Goal: Transaction & Acquisition: Obtain resource

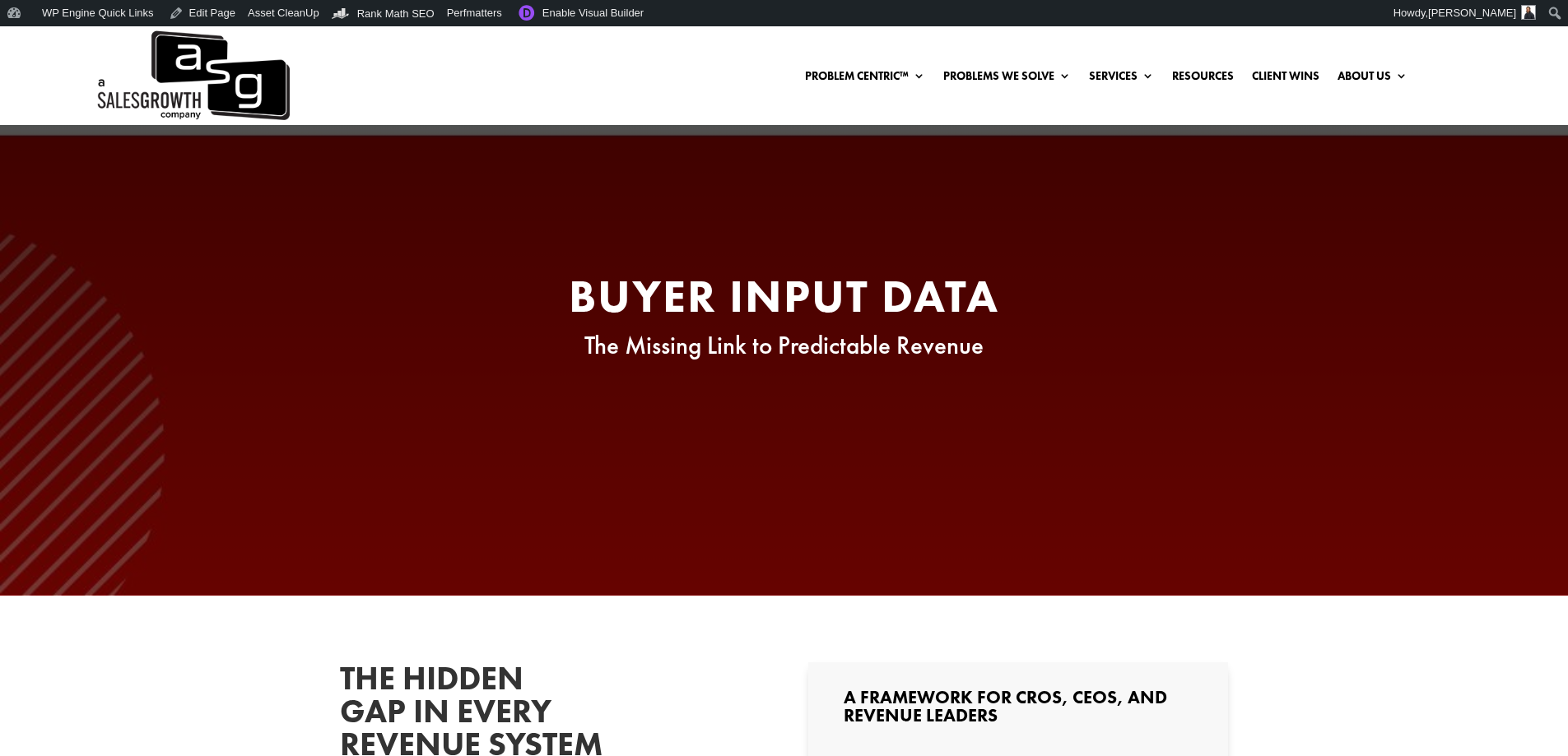
click at [679, 293] on h2 "Buyer Input Data" at bounding box center [784, 299] width 625 height 54
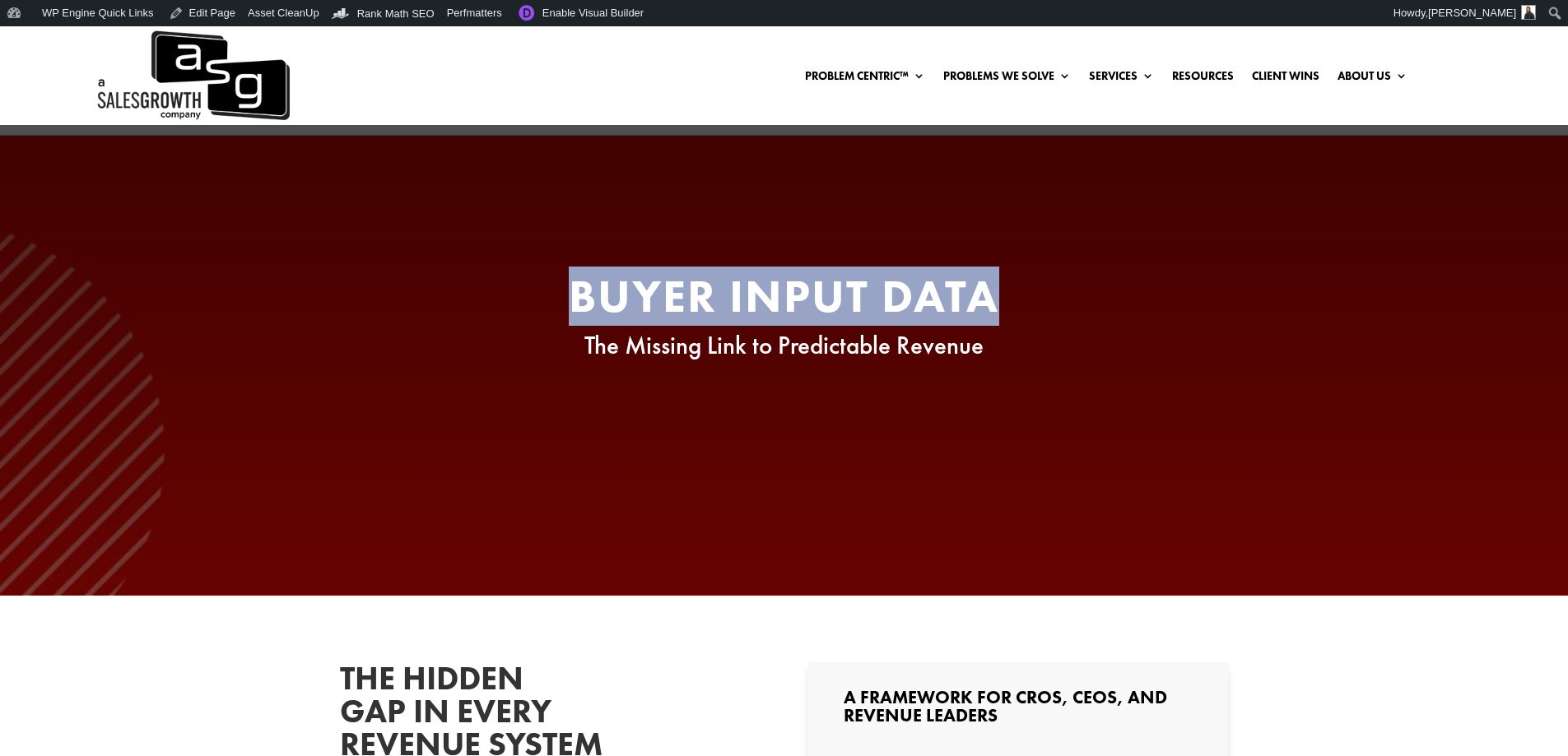
click at [679, 293] on h2 "Buyer Input Data" at bounding box center [784, 299] width 625 height 54
copy div "Buyer Input Data"
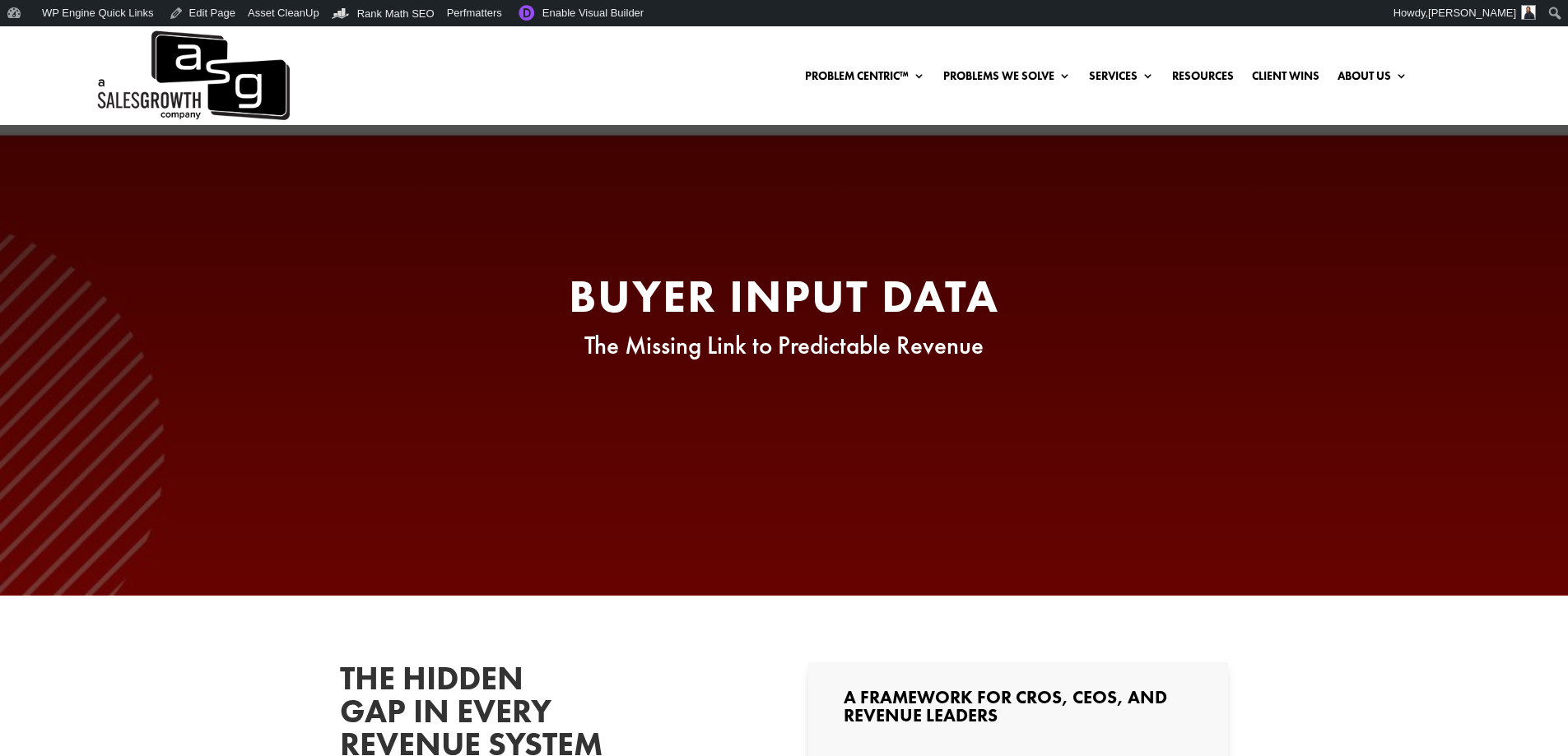
click at [780, 348] on span "The Missing Link to Predictable Revenue" at bounding box center [784, 345] width 399 height 32
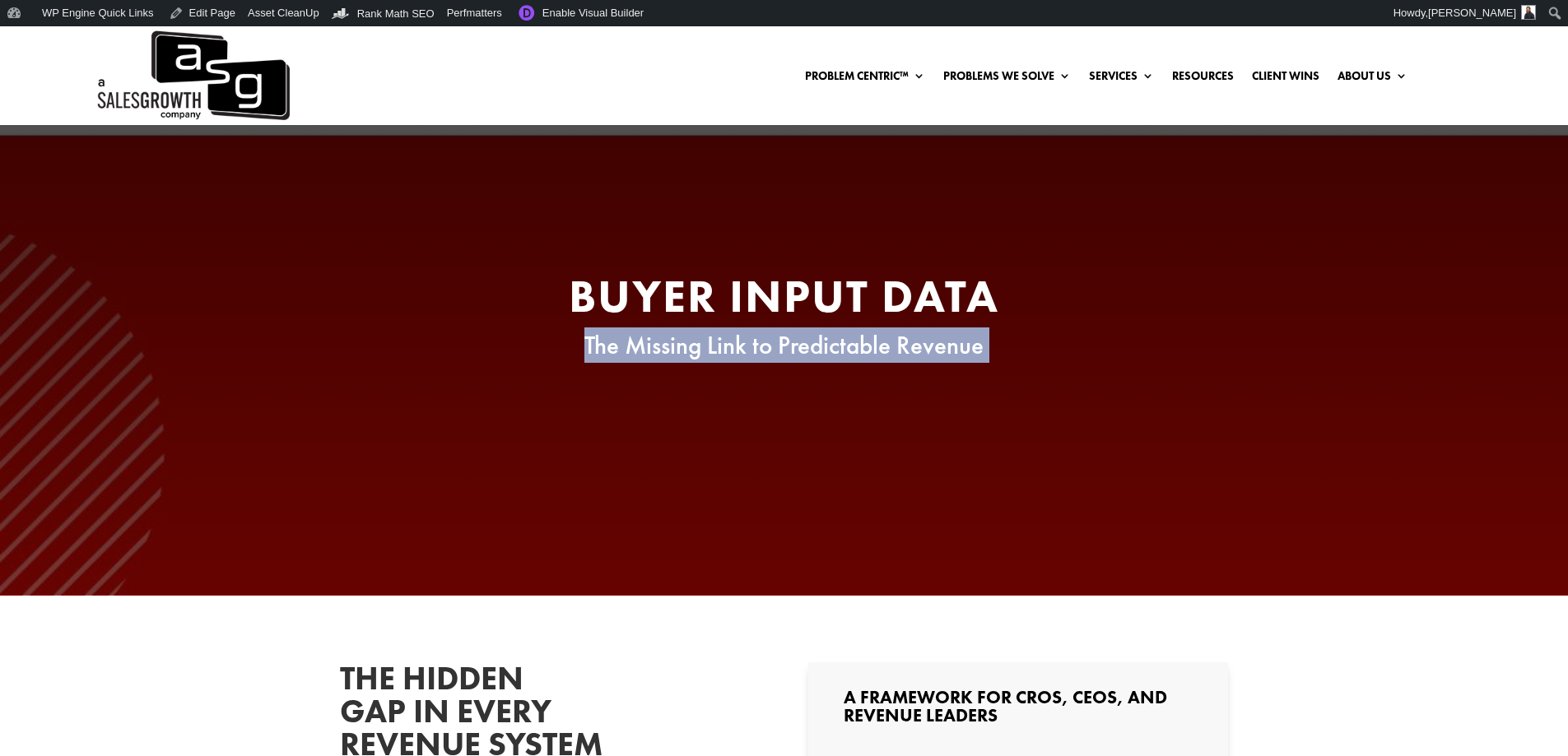
click at [780, 348] on span "The Missing Link to Predictable Revenue" at bounding box center [784, 345] width 399 height 32
copy div "The Missing Link to Predictable Revenue"
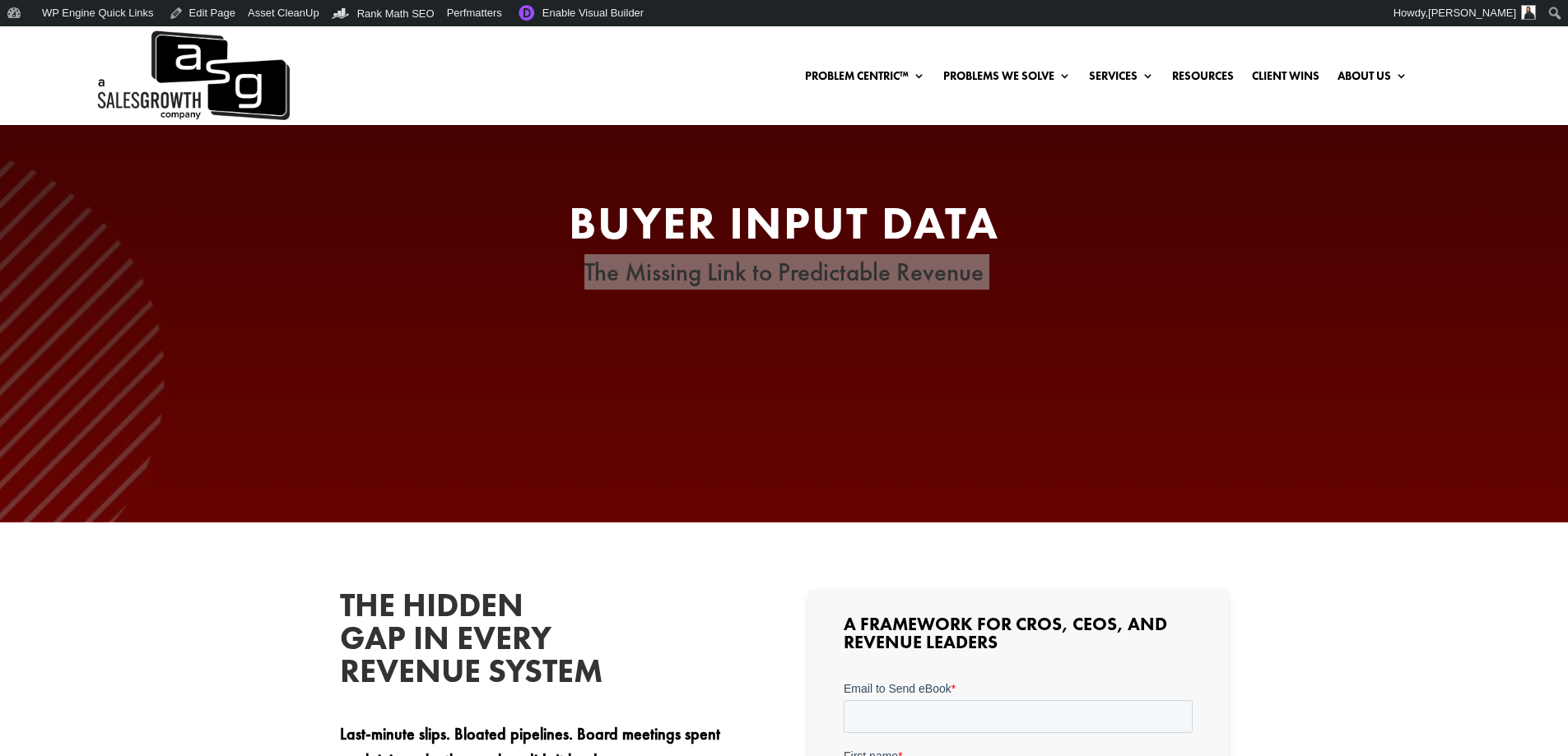
scroll to position [164, 0]
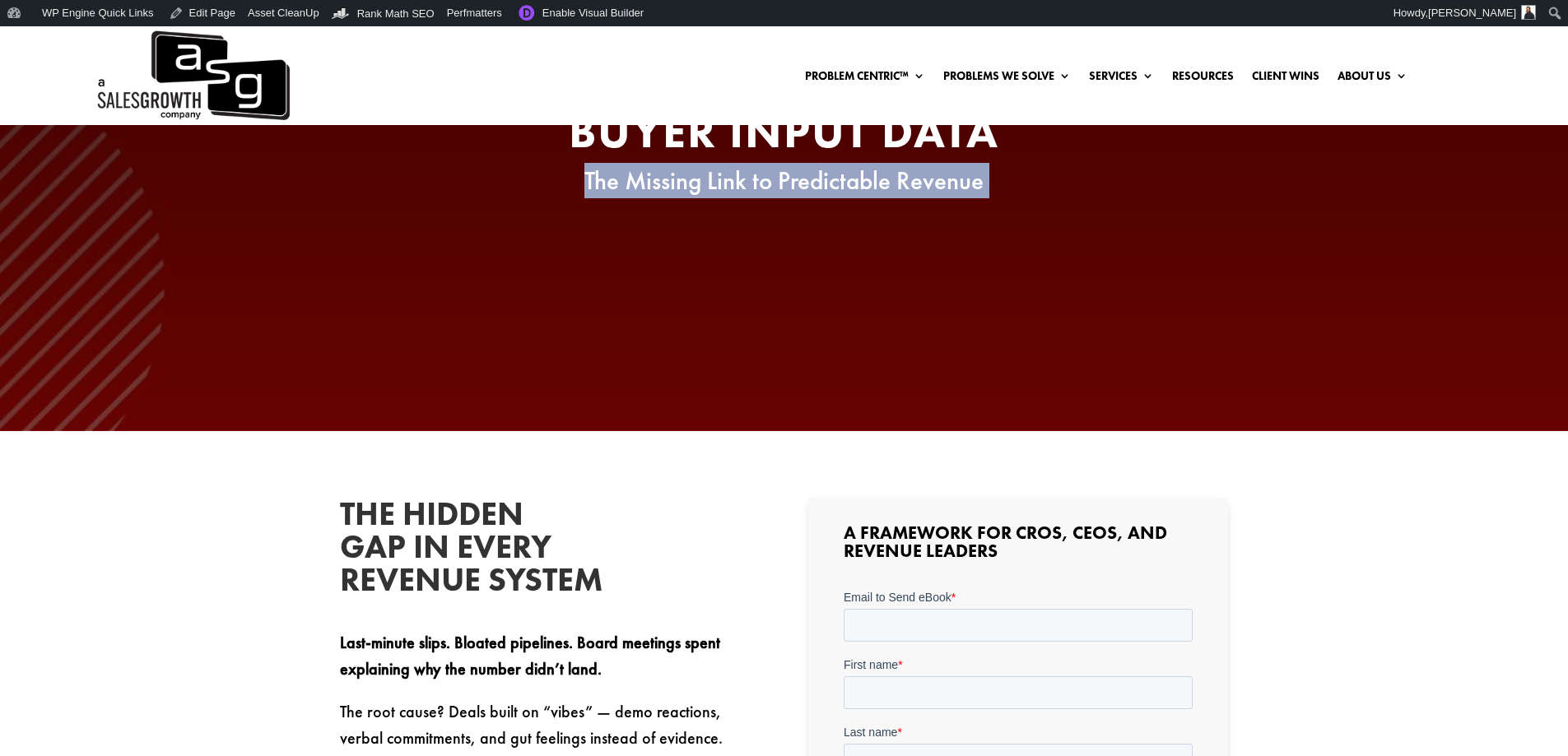
click at [465, 541] on h2 "The Hidden Gap in Every Revenue System" at bounding box center [464, 551] width 247 height 107
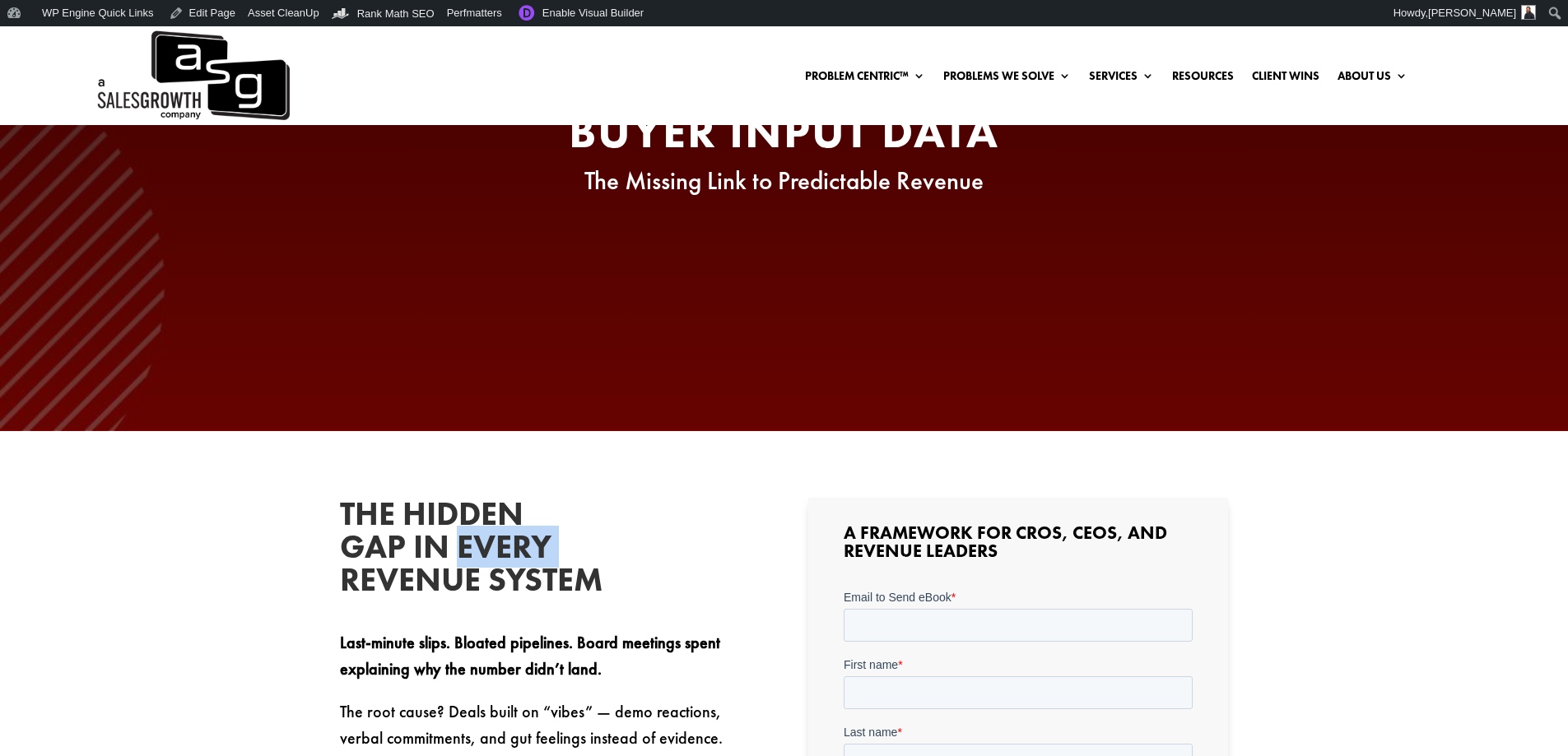
click at [465, 541] on h2 "The Hidden Gap in Every Revenue System" at bounding box center [464, 551] width 247 height 107
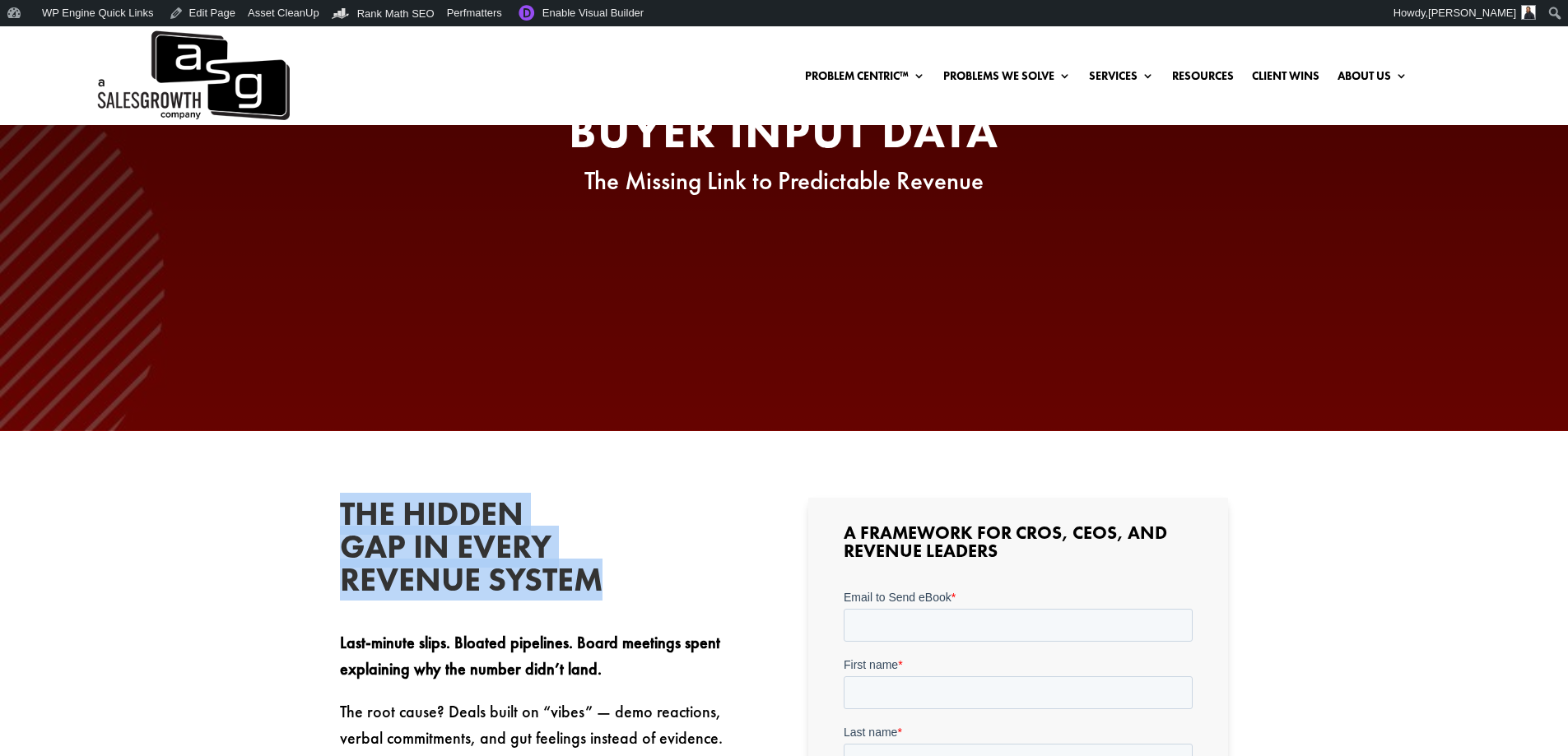
click at [465, 541] on h2 "The Hidden Gap in Every Revenue System" at bounding box center [464, 551] width 247 height 107
copy div "The Hidden Gap in Every Revenue System"
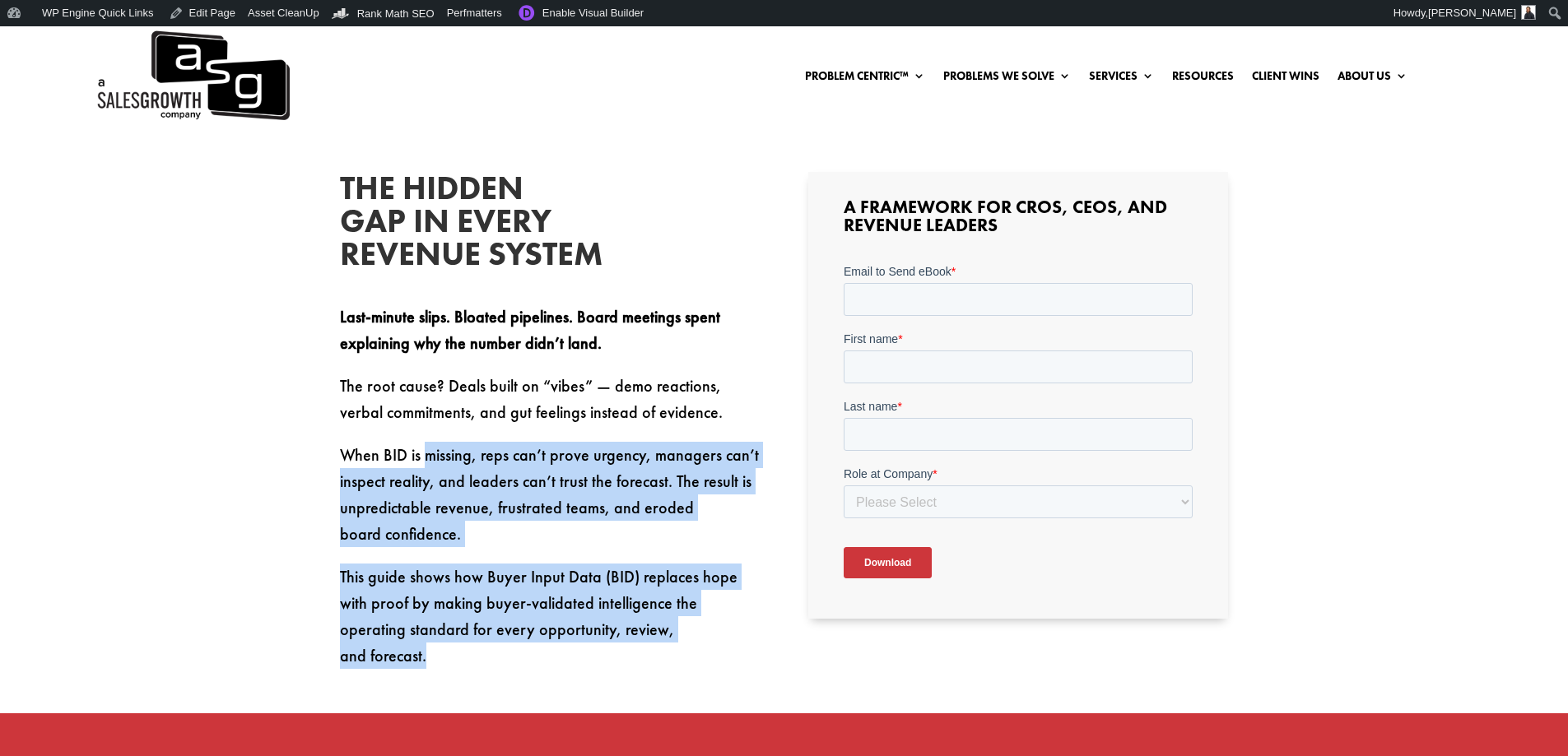
scroll to position [411, 0]
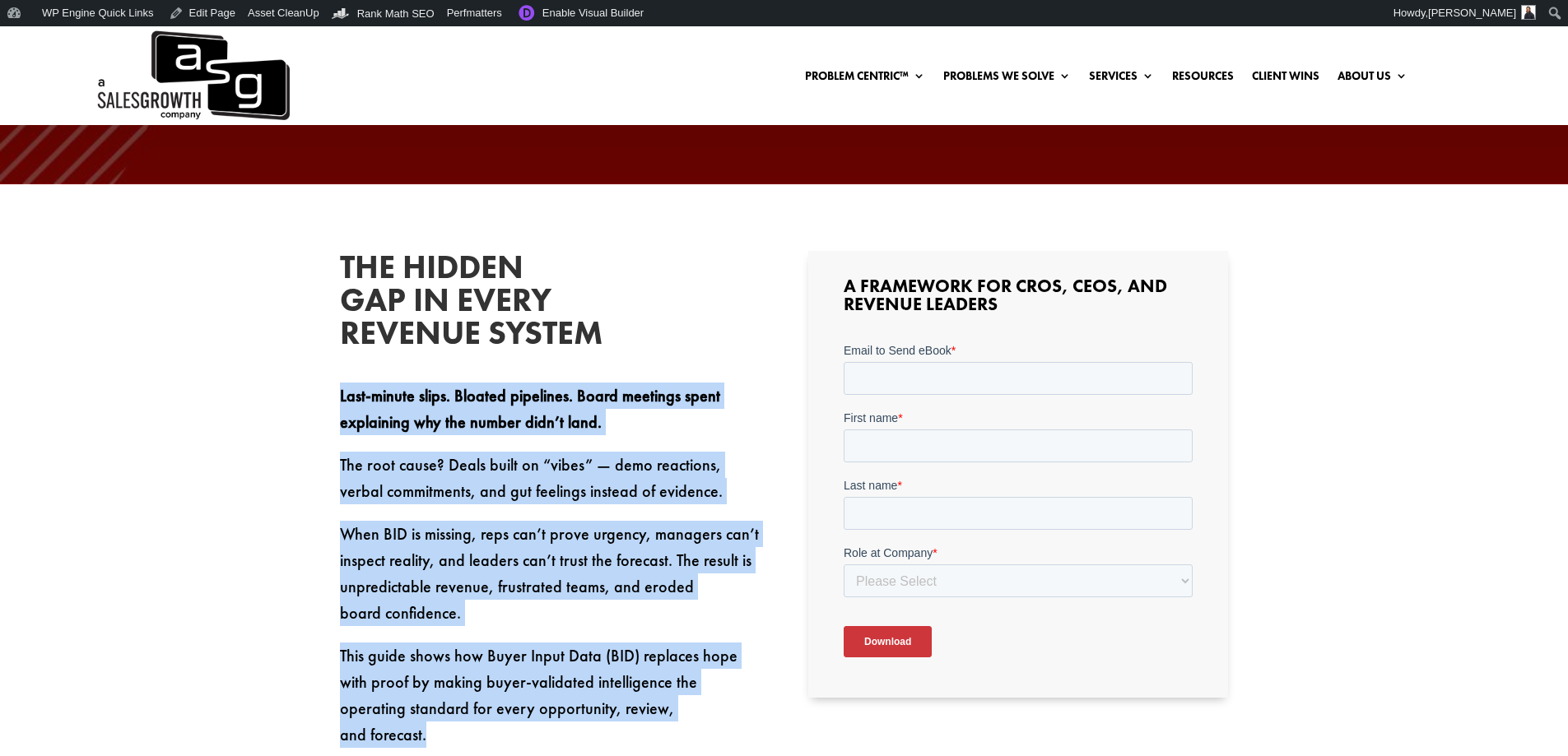
drag, startPoint x: 727, startPoint y: 468, endPoint x: 328, endPoint y: 371, distance: 410.6
click at [328, 371] on div "The Hidden Gap in Every Revenue System Last-minute slips. Bloated pipelines. Bo…" at bounding box center [784, 637] width 1568 height 907
copy div "Last-minute slips. Bloated pipelines. Board meetings spent explaining why the n…"
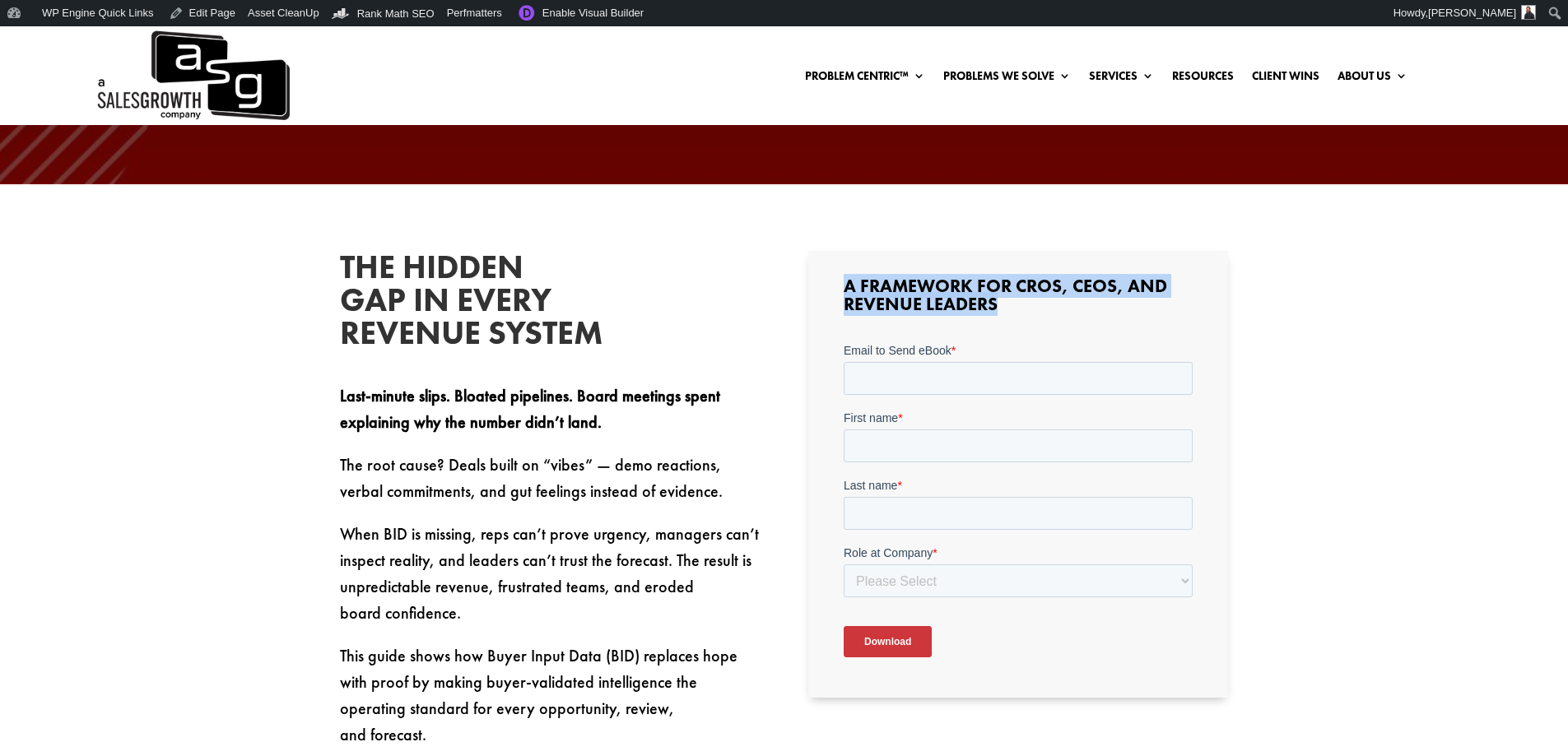
drag, startPoint x: 1027, startPoint y: 313, endPoint x: 819, endPoint y: 292, distance: 209.1
click at [819, 292] on div "A Framework for CROs, CEOs, and Revenue Leaders" at bounding box center [1018, 474] width 420 height 446
copy h3 "A Framework for CROs, CEOs, and Revenue Leaders"
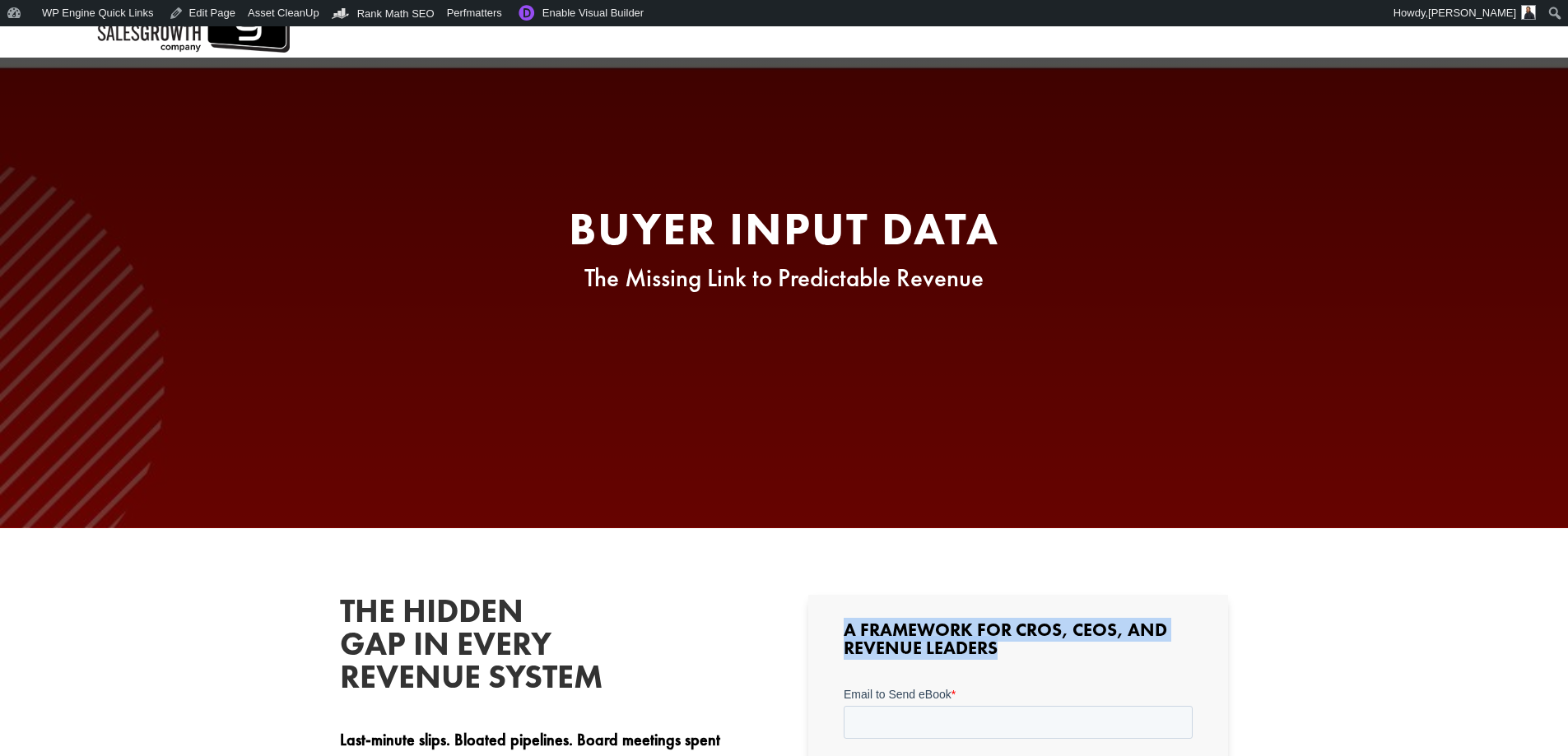
scroll to position [0, 0]
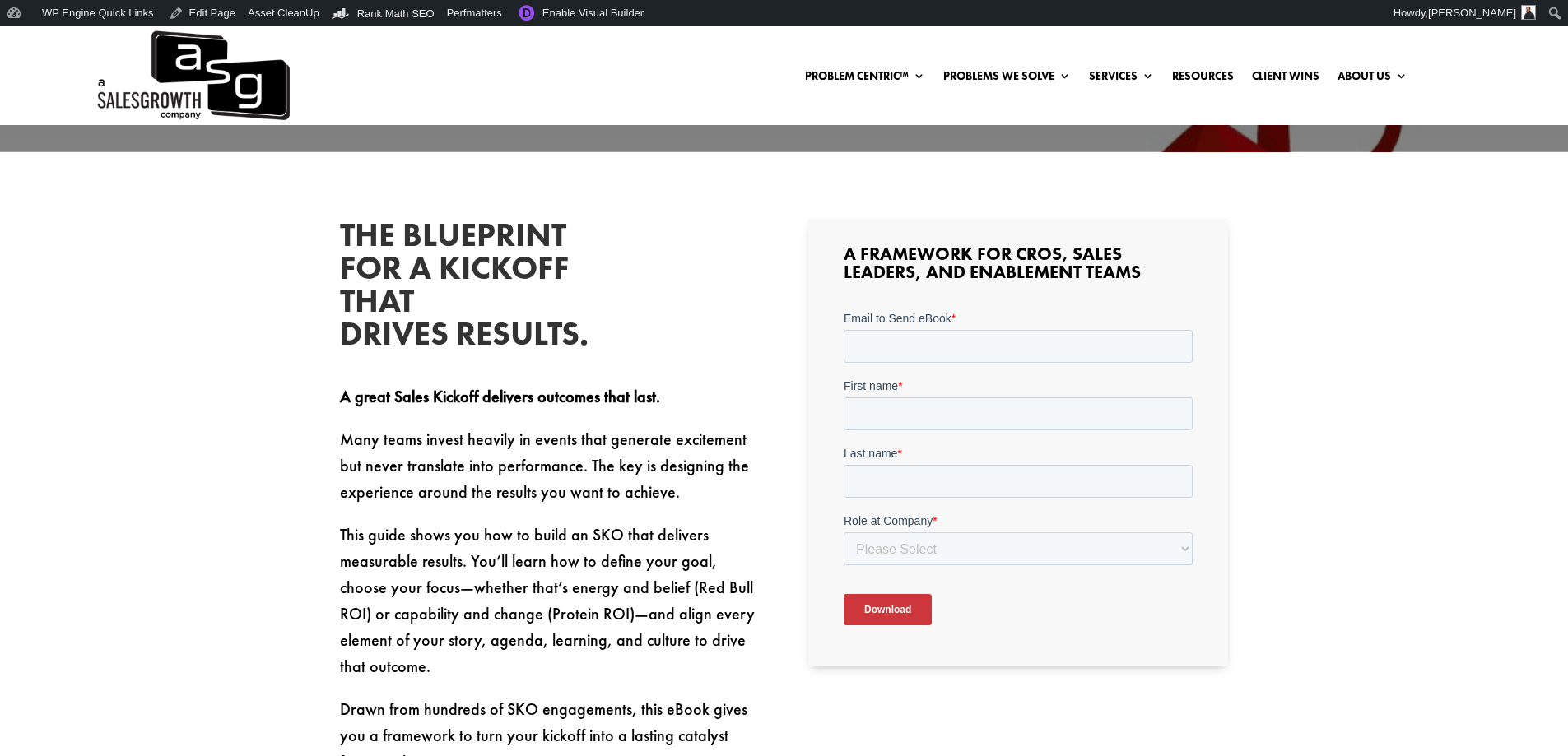
scroll to position [905, 0]
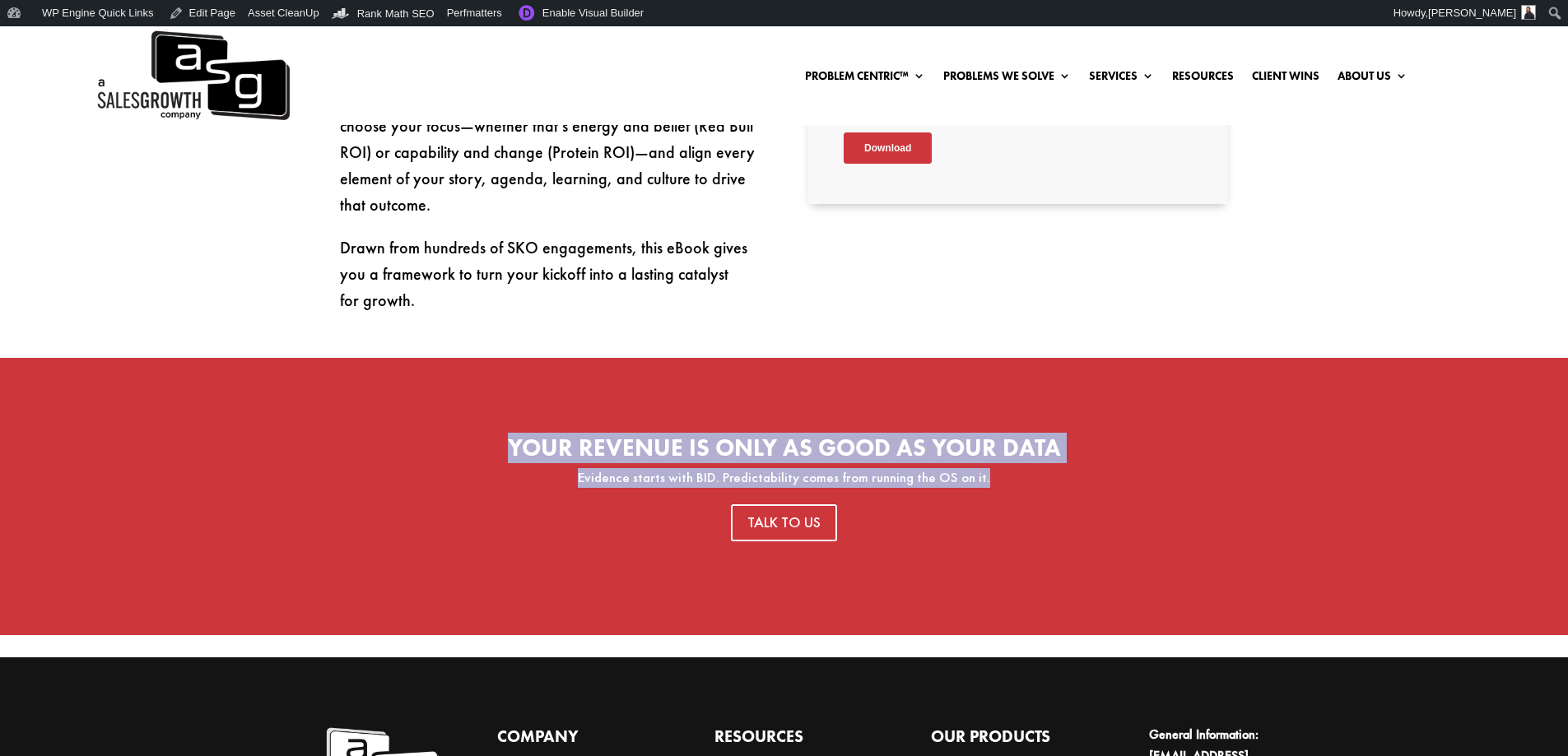
drag, startPoint x: 1016, startPoint y: 482, endPoint x: 512, endPoint y: 444, distance: 505.4
click at [512, 444] on div "Your Revenue Is Only as Good as Your Data Evidence starts with BID. Predictabil…" at bounding box center [784, 470] width 1469 height 68
copy div "Your Revenue Is Only as Good as Your Data Evidence starts with BID. Predictabil…"
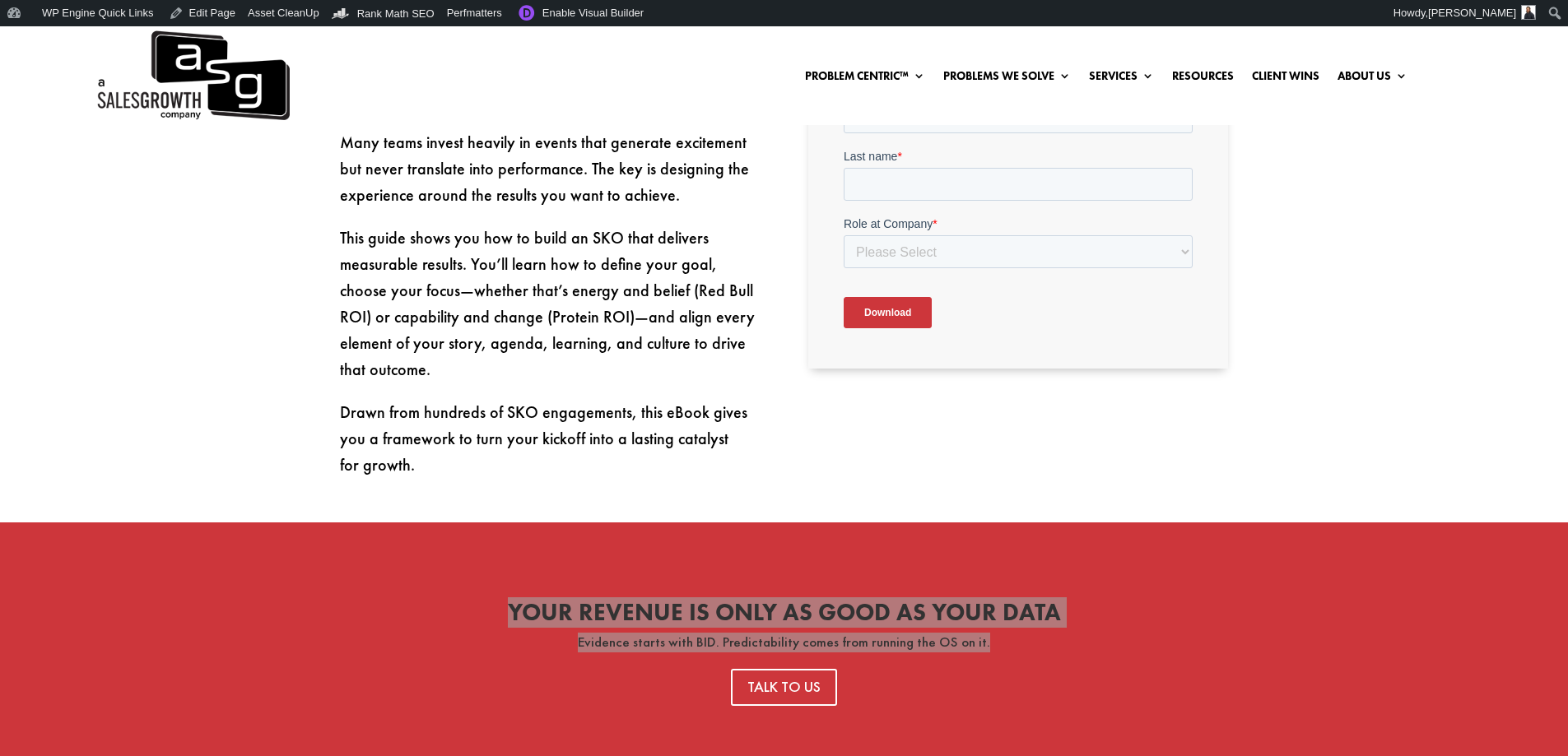
scroll to position [1069, 0]
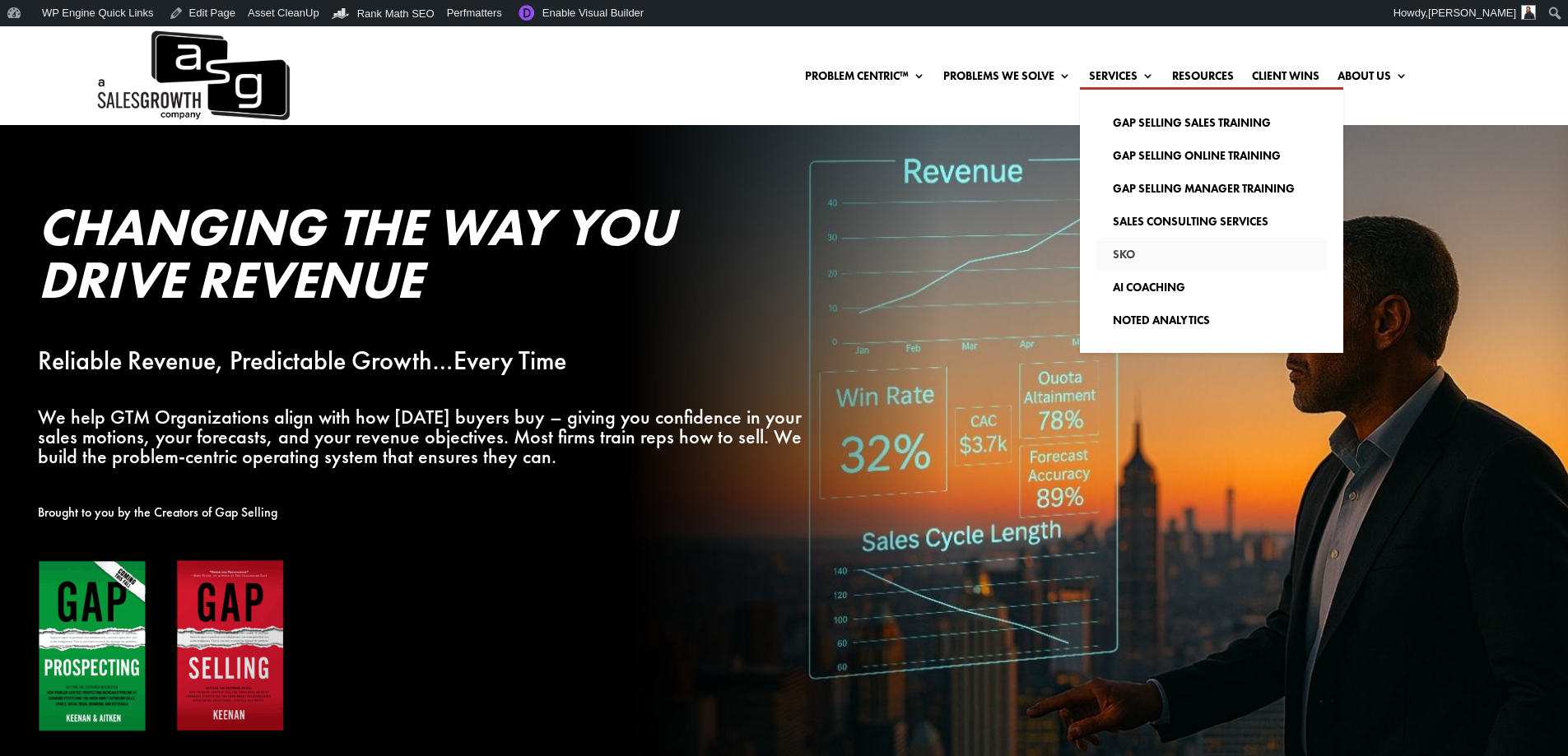
click at [1114, 255] on link "SKO" at bounding box center [1211, 254] width 230 height 33
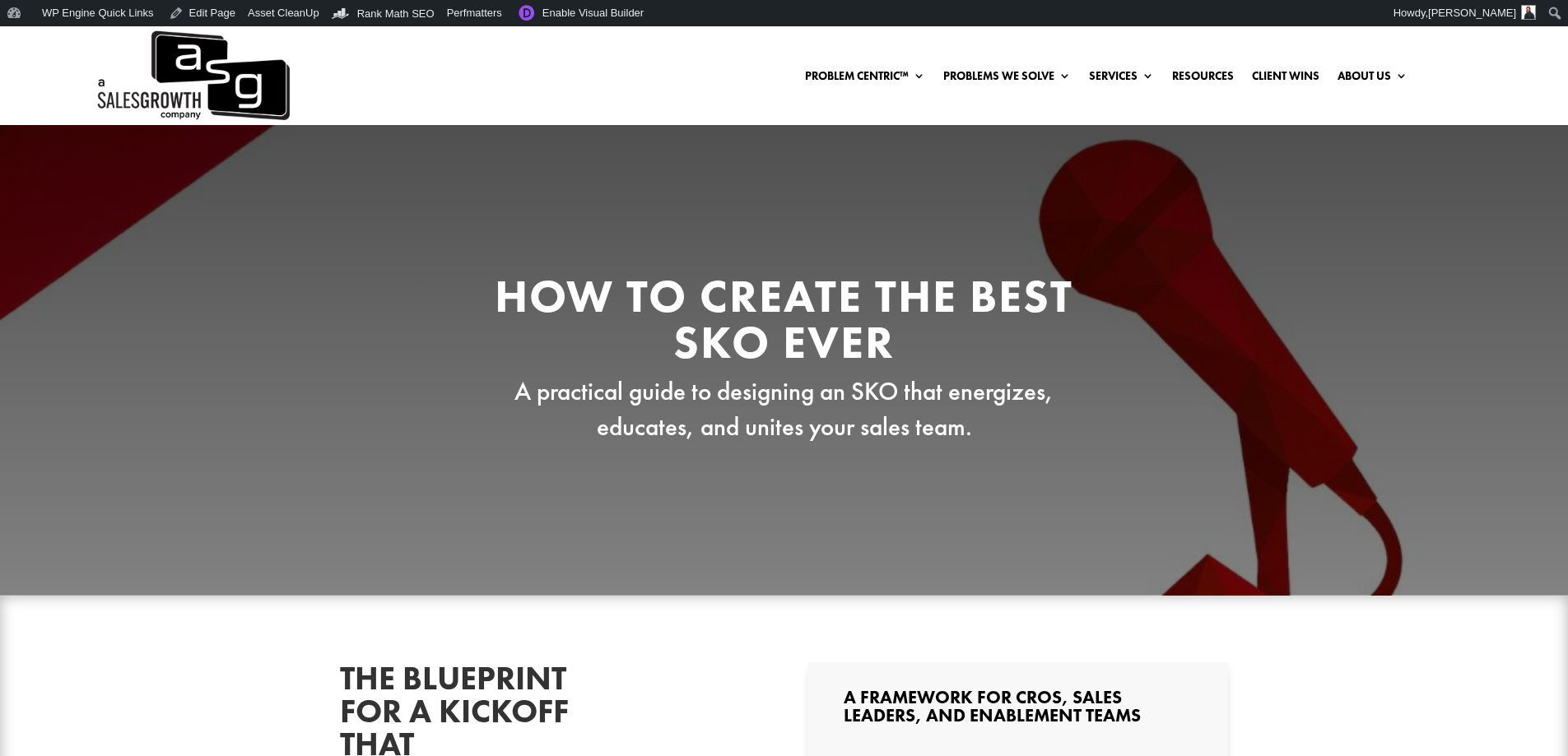
click at [836, 304] on h2 "How to Create the Best SKO Ever" at bounding box center [784, 323] width 625 height 101
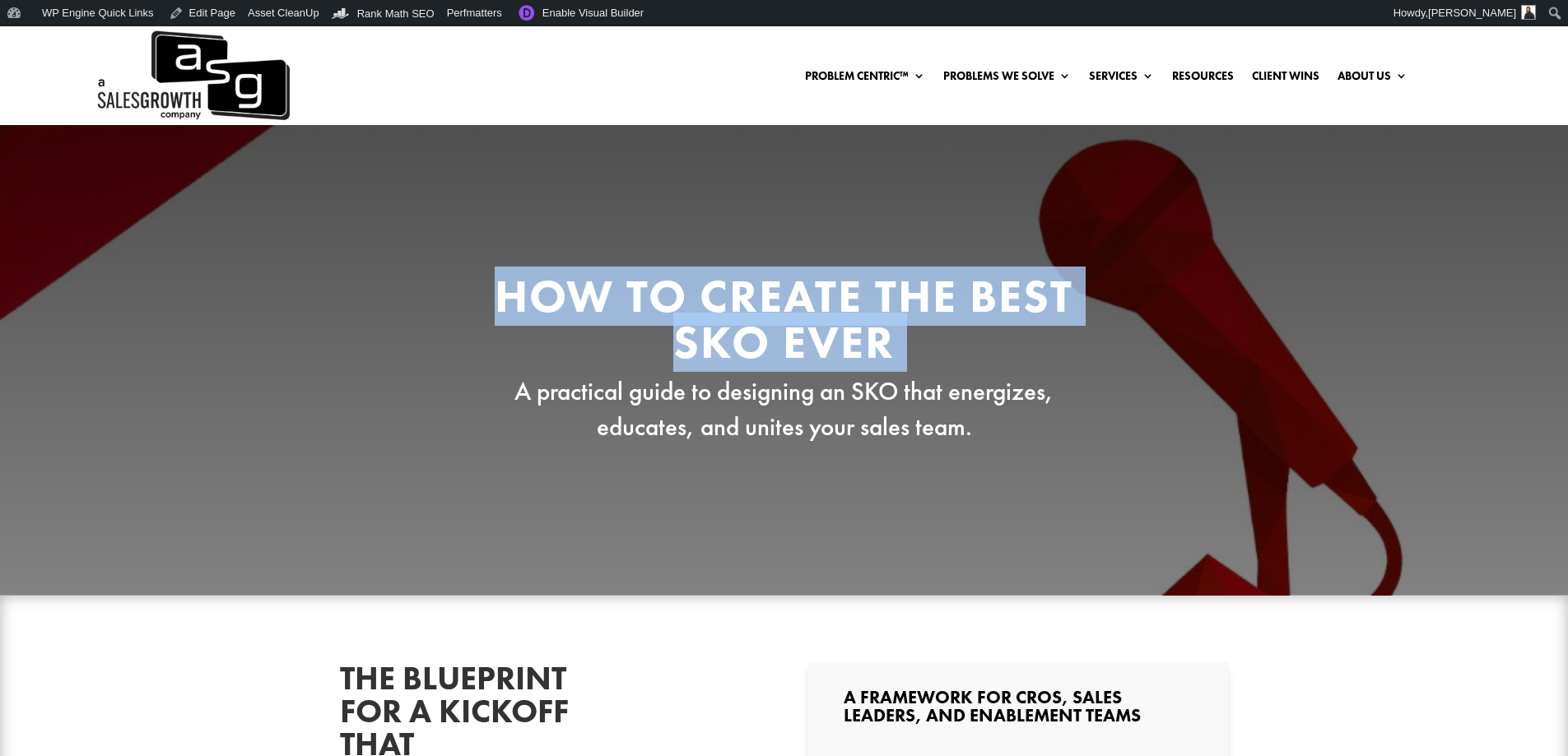
click at [836, 304] on h2 "How to Create the Best SKO Ever" at bounding box center [784, 323] width 625 height 101
copy div "How to Create the Best SKO Ever"
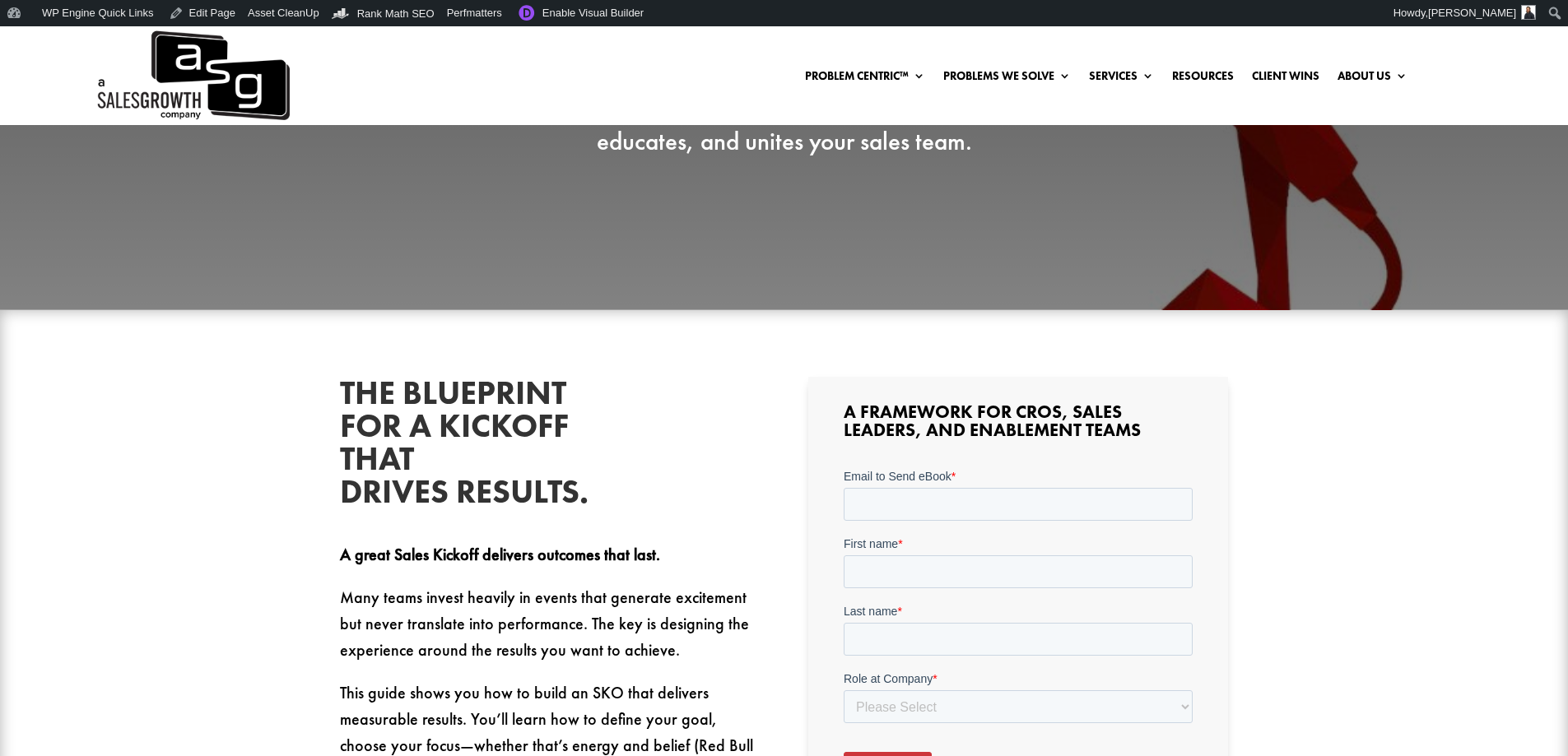
scroll to position [576, 0]
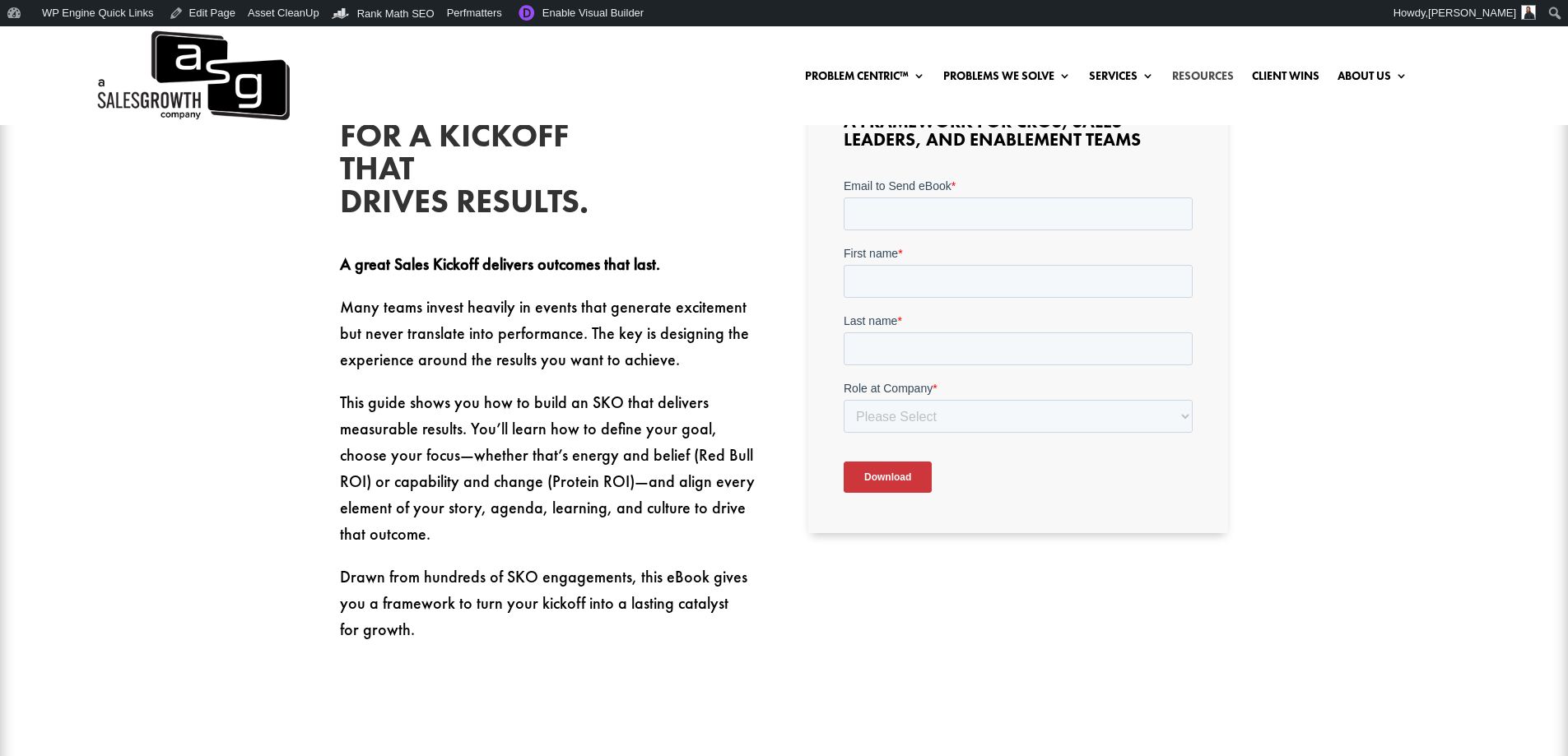
click at [1211, 73] on link "Resources" at bounding box center [1202, 79] width 62 height 18
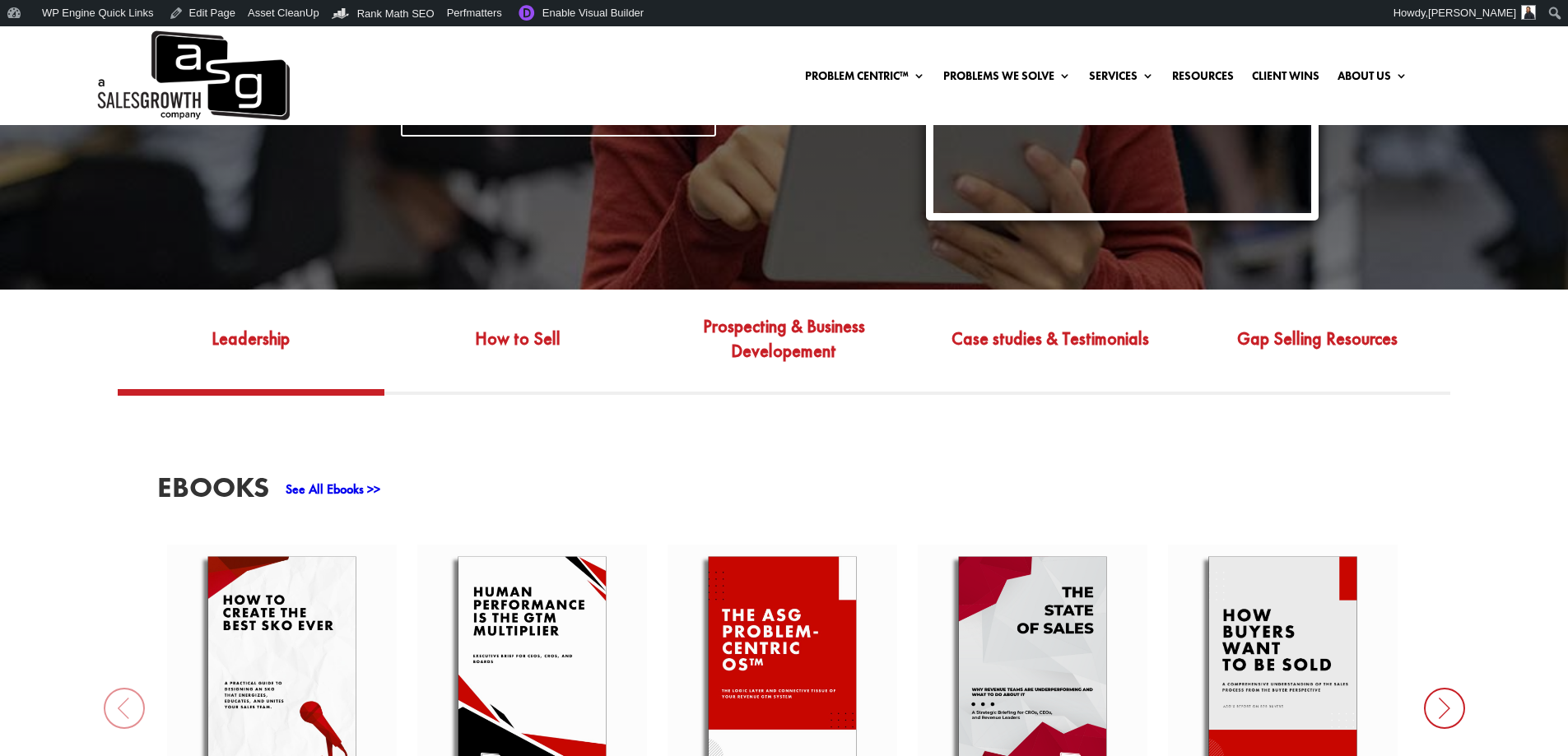
scroll to position [658, 0]
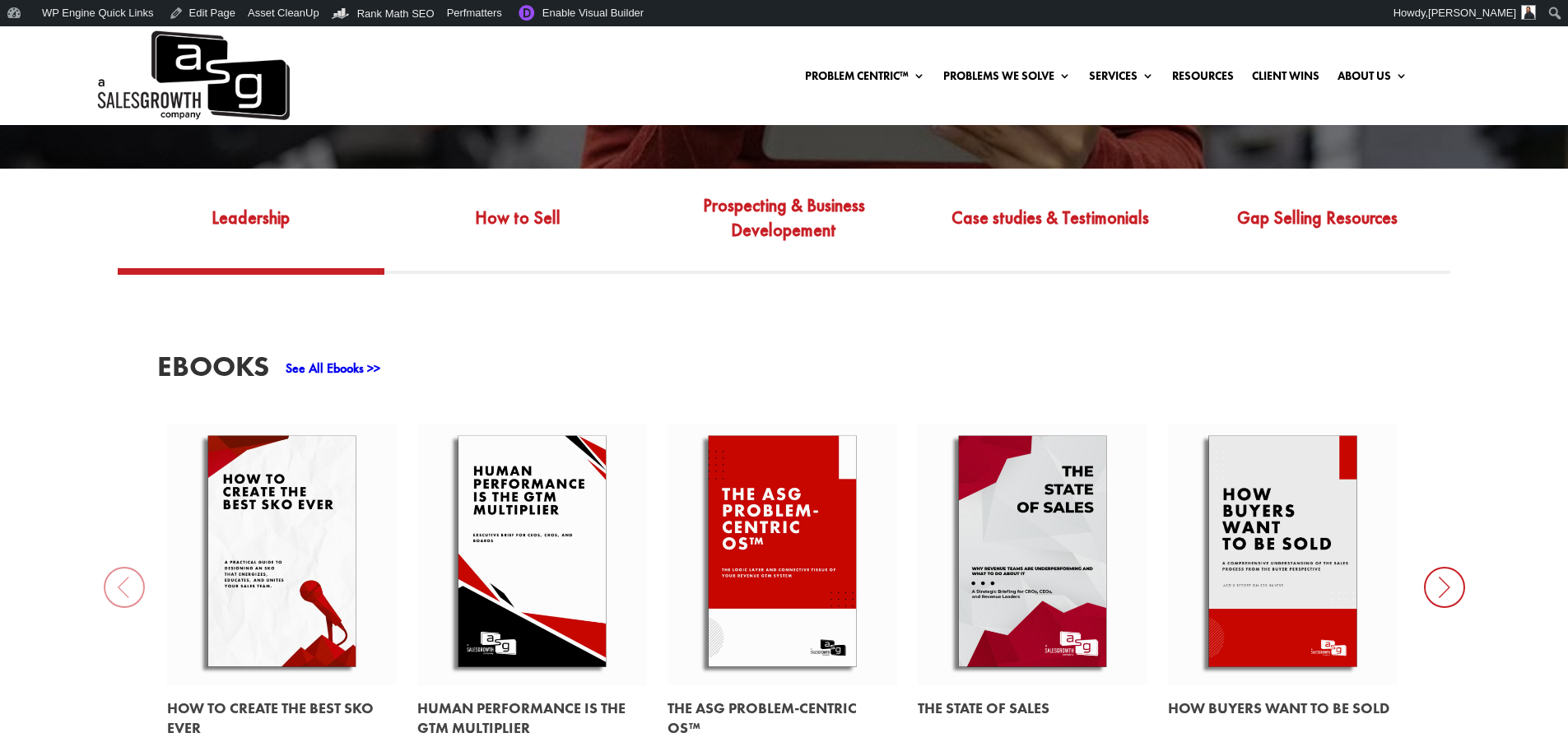
click at [335, 519] on link at bounding box center [282, 554] width 230 height 261
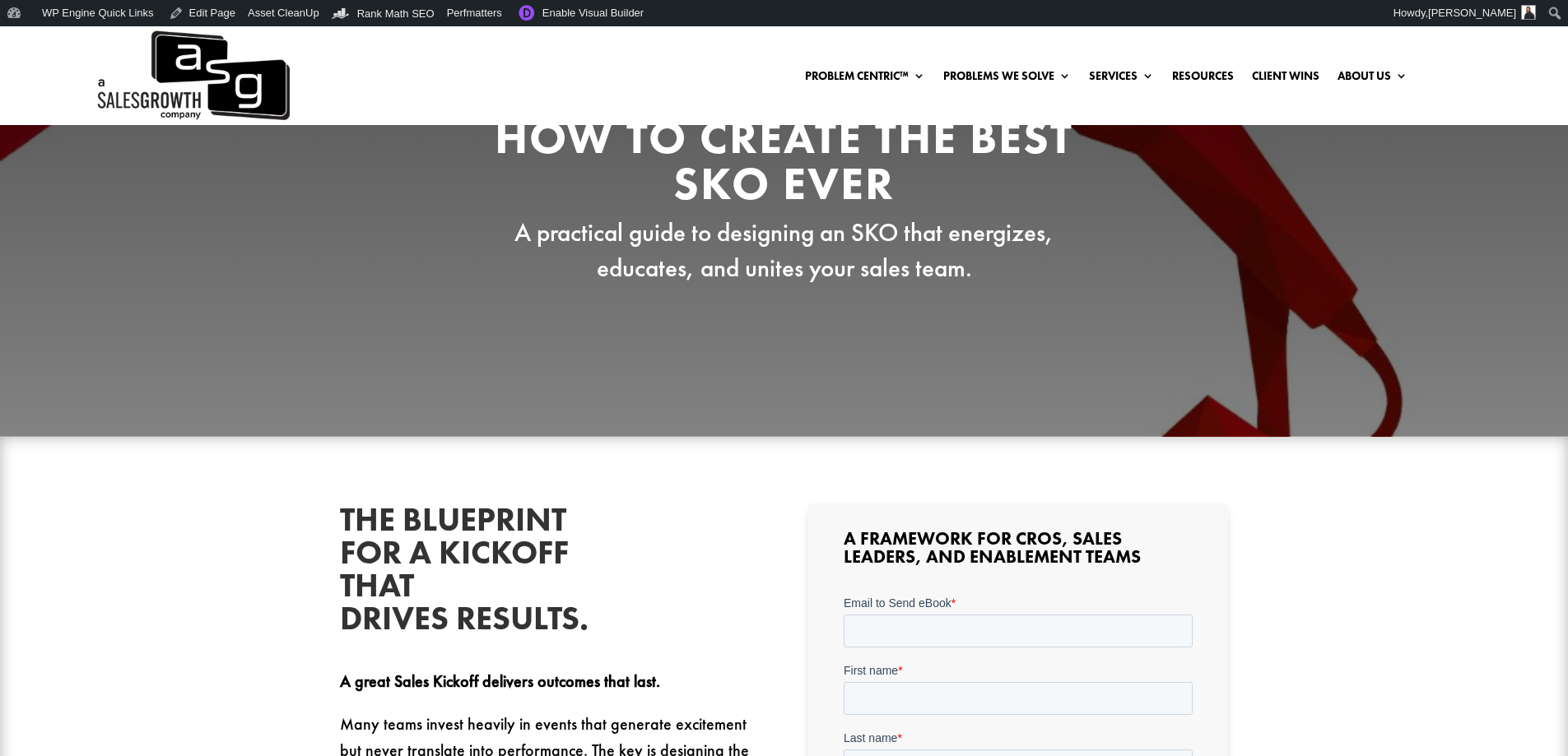
scroll to position [247, 0]
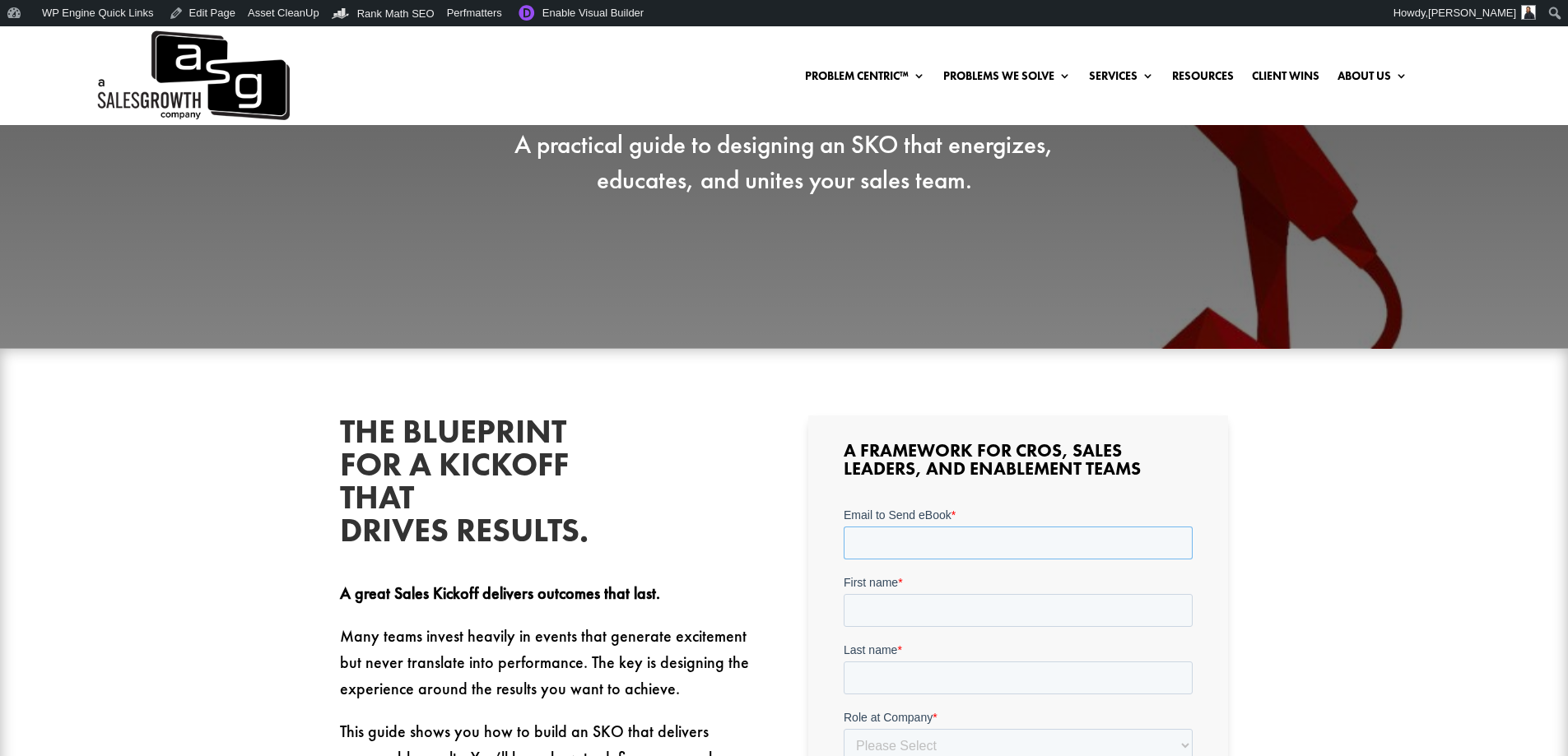
click at [943, 526] on input "Email to Send eBook *" at bounding box center [1018, 542] width 349 height 33
type input "sean@salesgrowth.com"
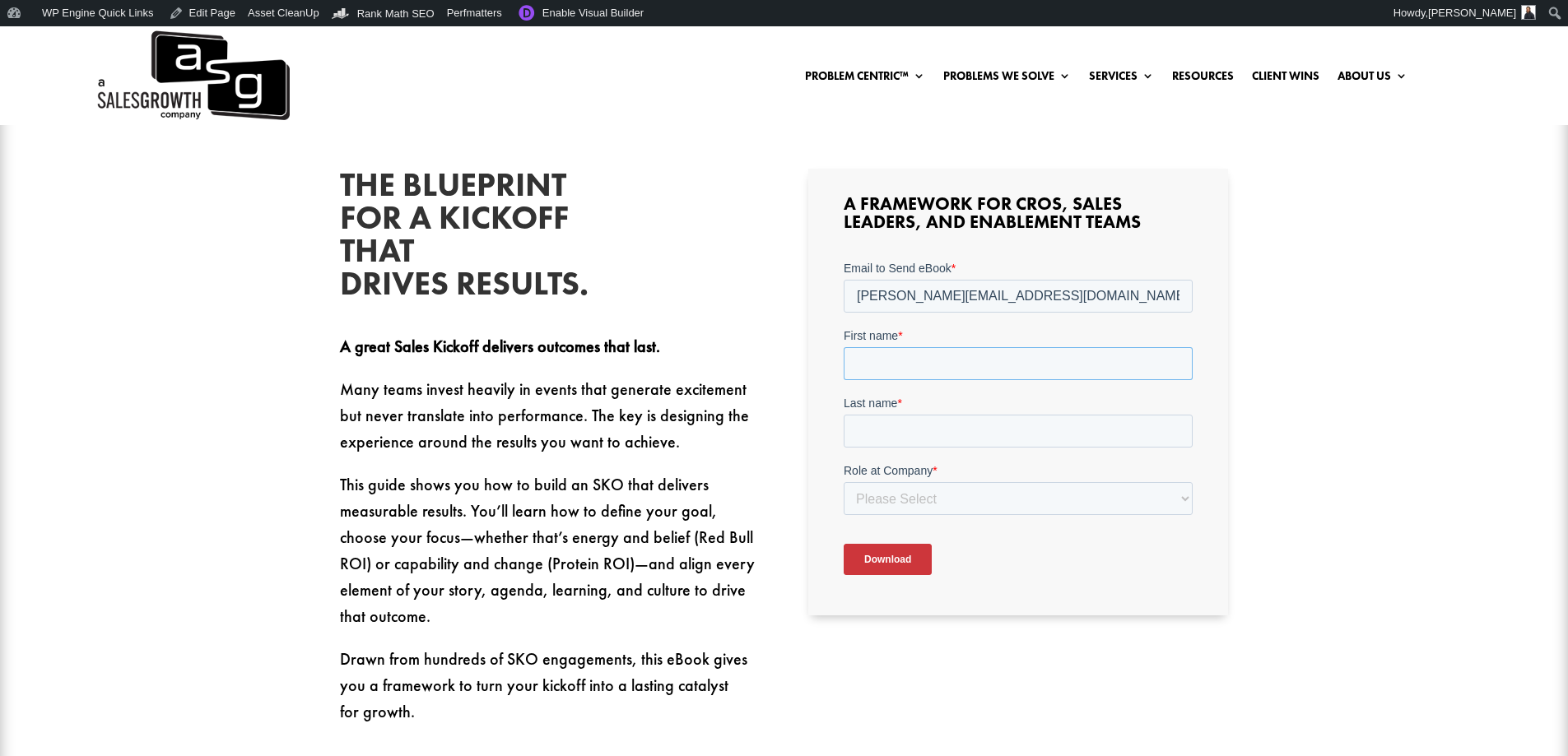
click at [966, 350] on input "First name *" at bounding box center [1018, 363] width 349 height 33
type input "Sean"
click at [953, 441] on input "Last name *" at bounding box center [1018, 430] width 349 height 33
click at [963, 428] on input "Last name *" at bounding box center [1018, 430] width 349 height 33
type input "Finlay"
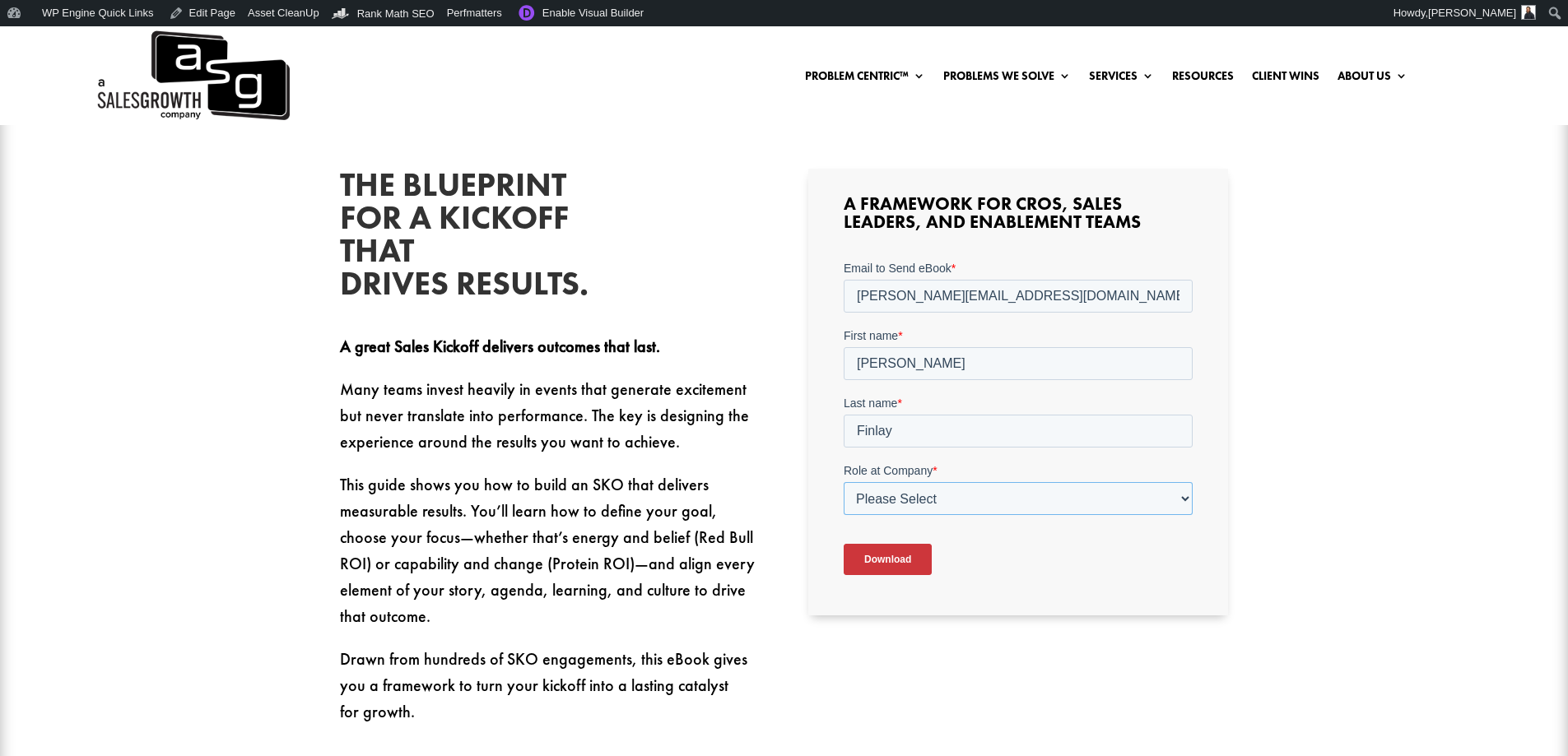
click at [1072, 500] on select "Please Select C-Level (CRO, CSO, etc) Senior Leadership (VP of Sales, VP of Ena…" at bounding box center [1018, 498] width 349 height 33
select select "Other"
click at [844, 482] on select "Please Select C-Level (CRO, CSO, etc) Senior Leadership (VP of Sales, VP of Ena…" at bounding box center [1018, 498] width 349 height 33
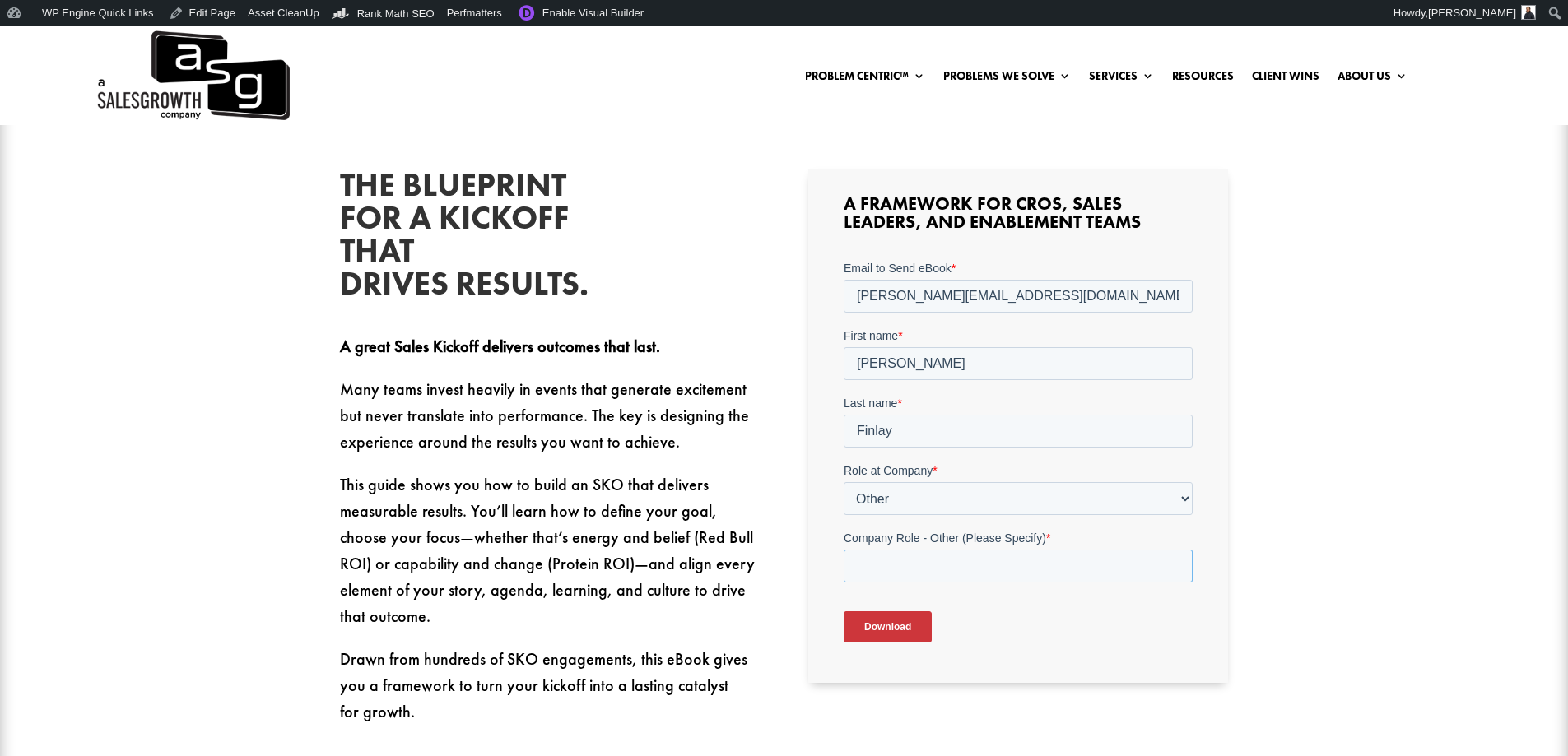
click at [919, 574] on input "Company Role - Other (Please Specify) *" at bounding box center [1018, 565] width 349 height 33
type input "Marketing"
click at [902, 625] on input "Download" at bounding box center [888, 626] width 88 height 31
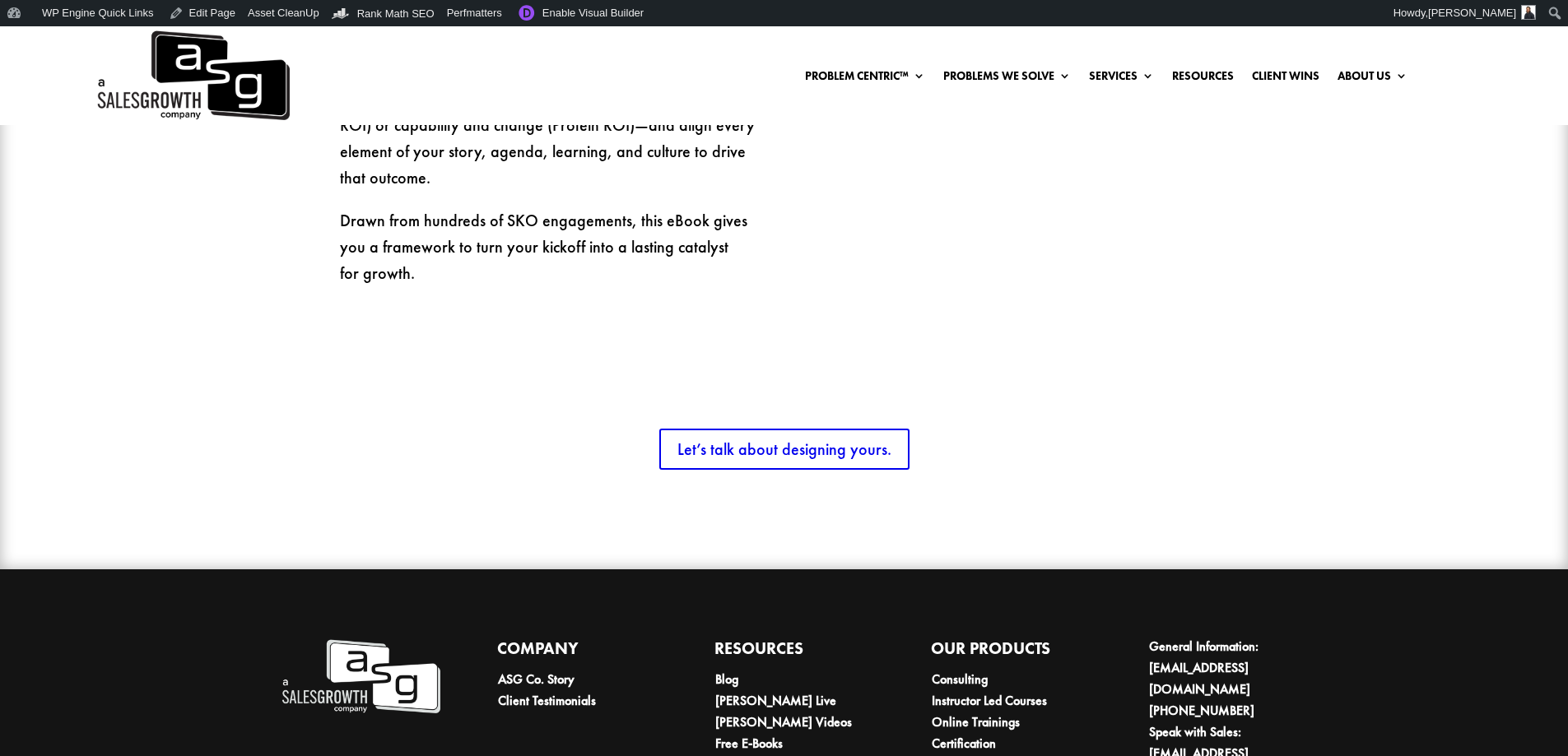
scroll to position [1069, 0]
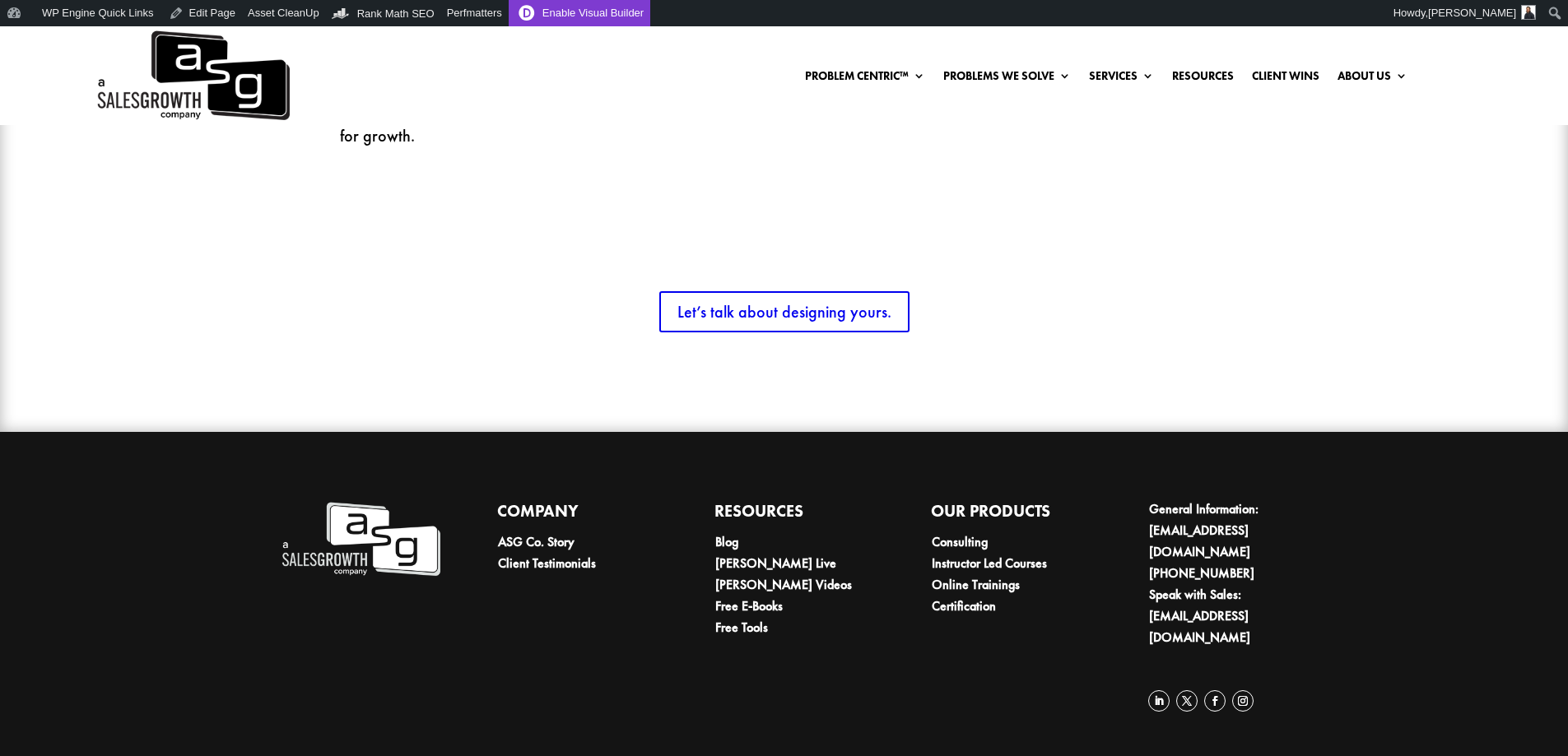
click at [537, 11] on link "Enable Visual Builder" at bounding box center [579, 13] width 142 height 27
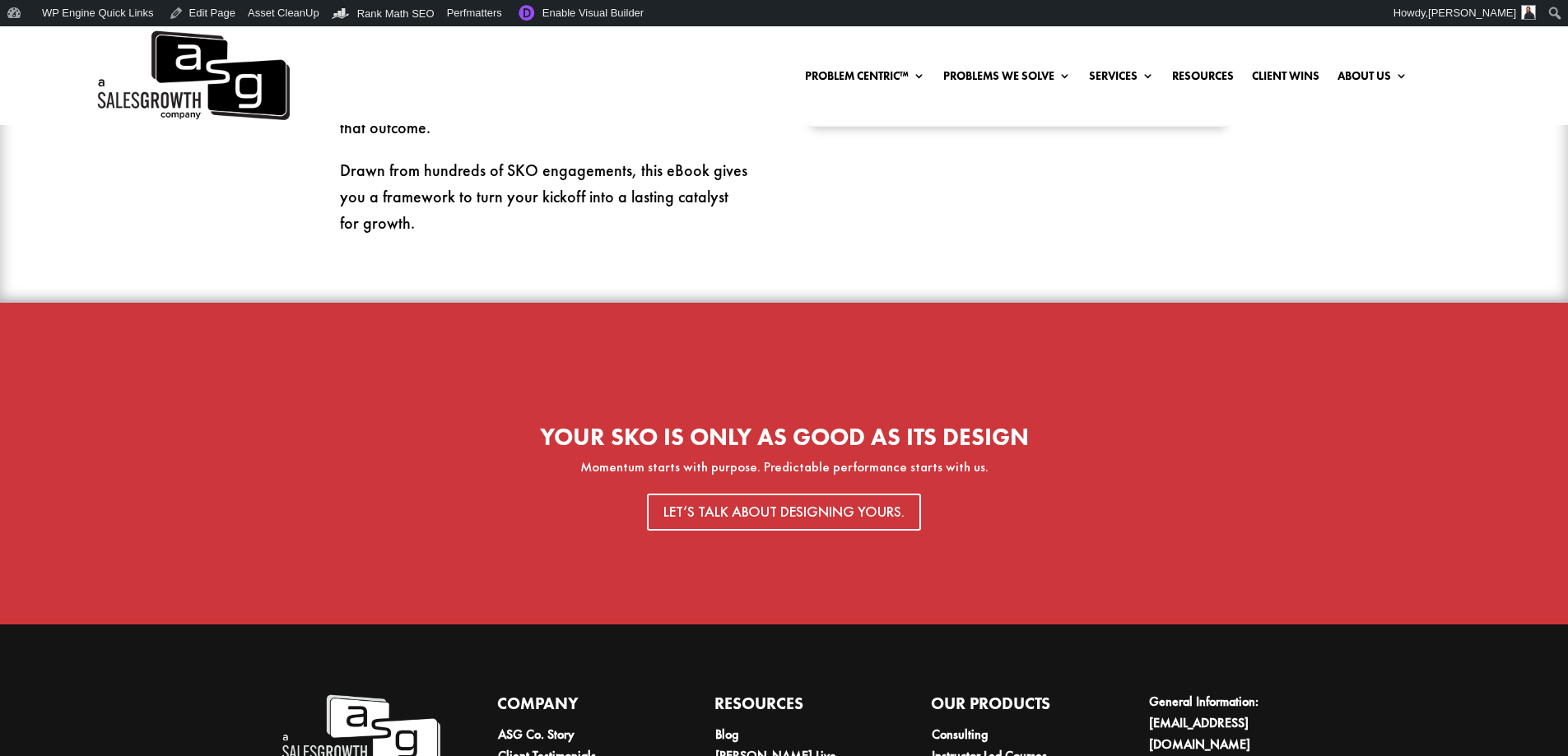
scroll to position [987, 0]
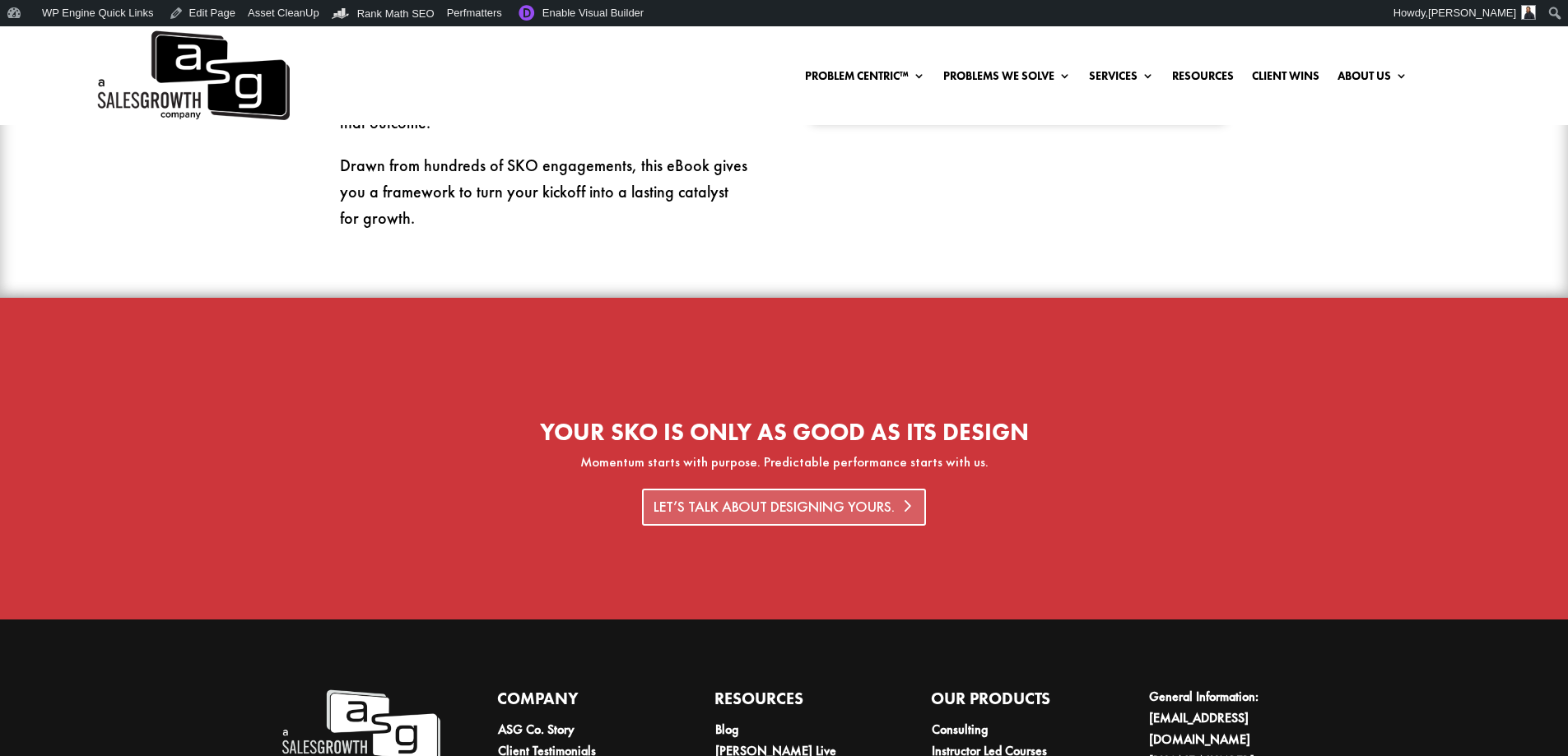
click at [798, 505] on link "Let’s talk about designing yours." at bounding box center [784, 506] width 285 height 37
